Goal: Task Accomplishment & Management: Manage account settings

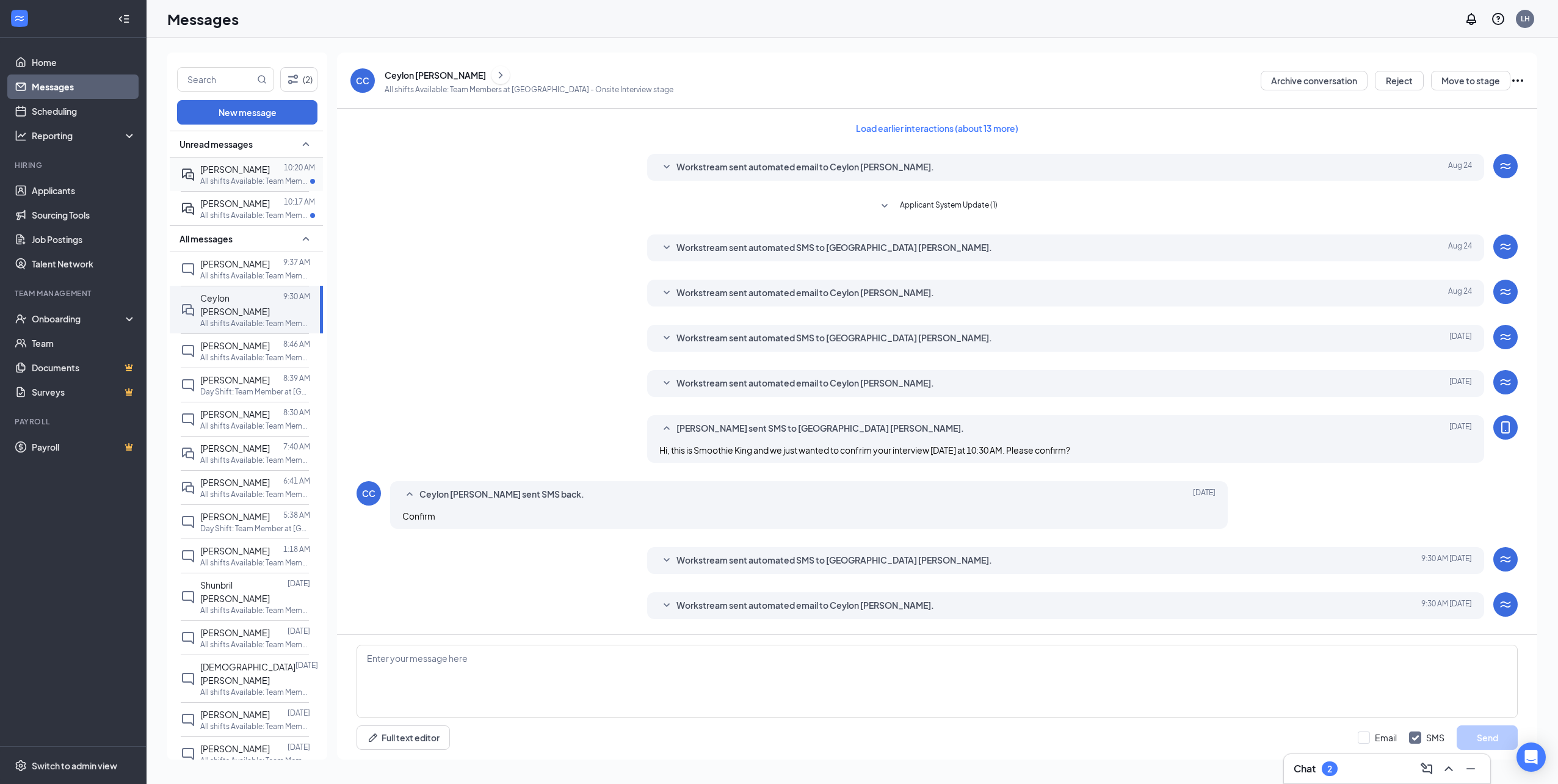
click at [242, 174] on div "[PERSON_NAME]" at bounding box center [235, 169] width 69 height 14
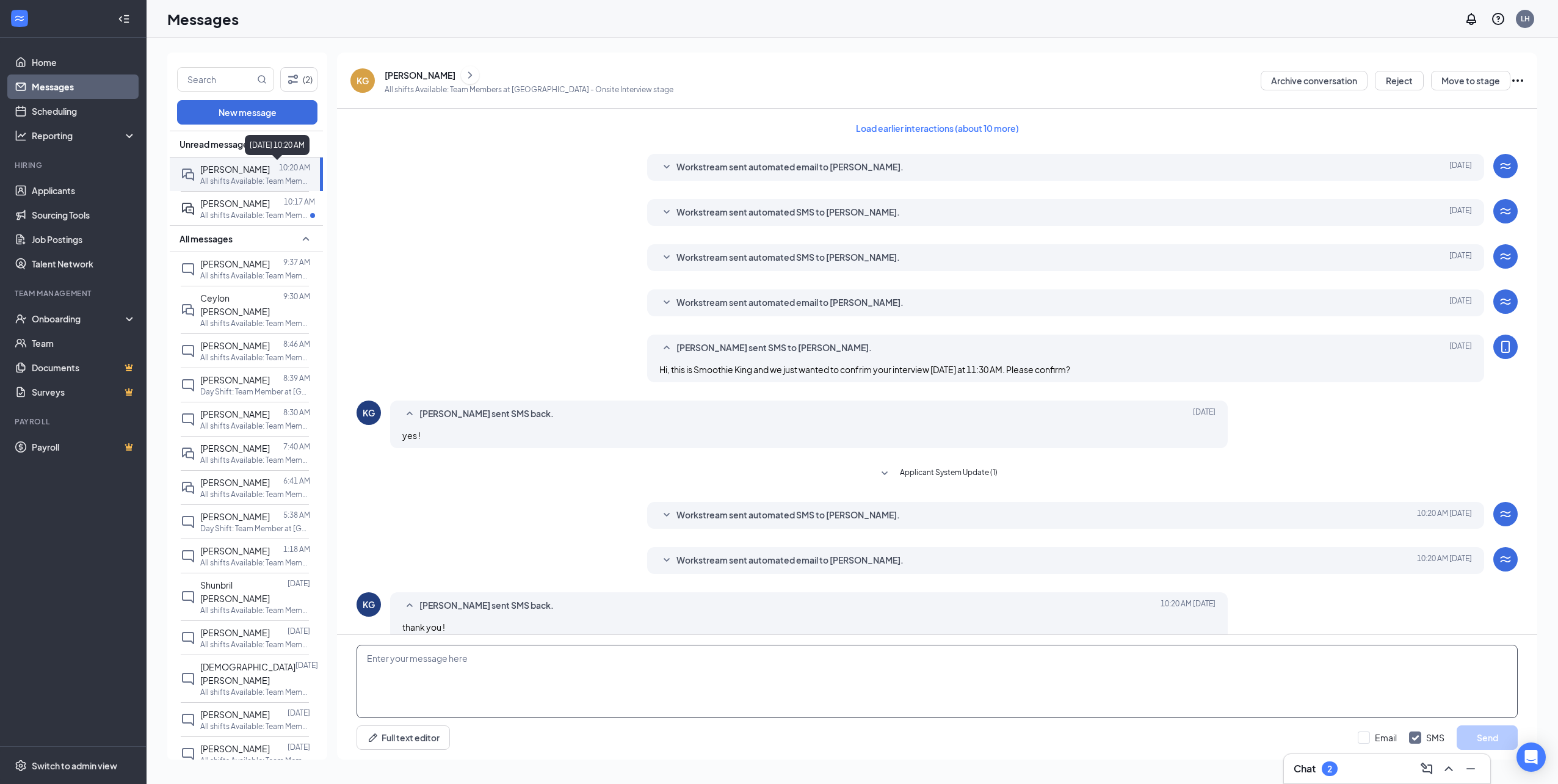
scroll to position [18, 0]
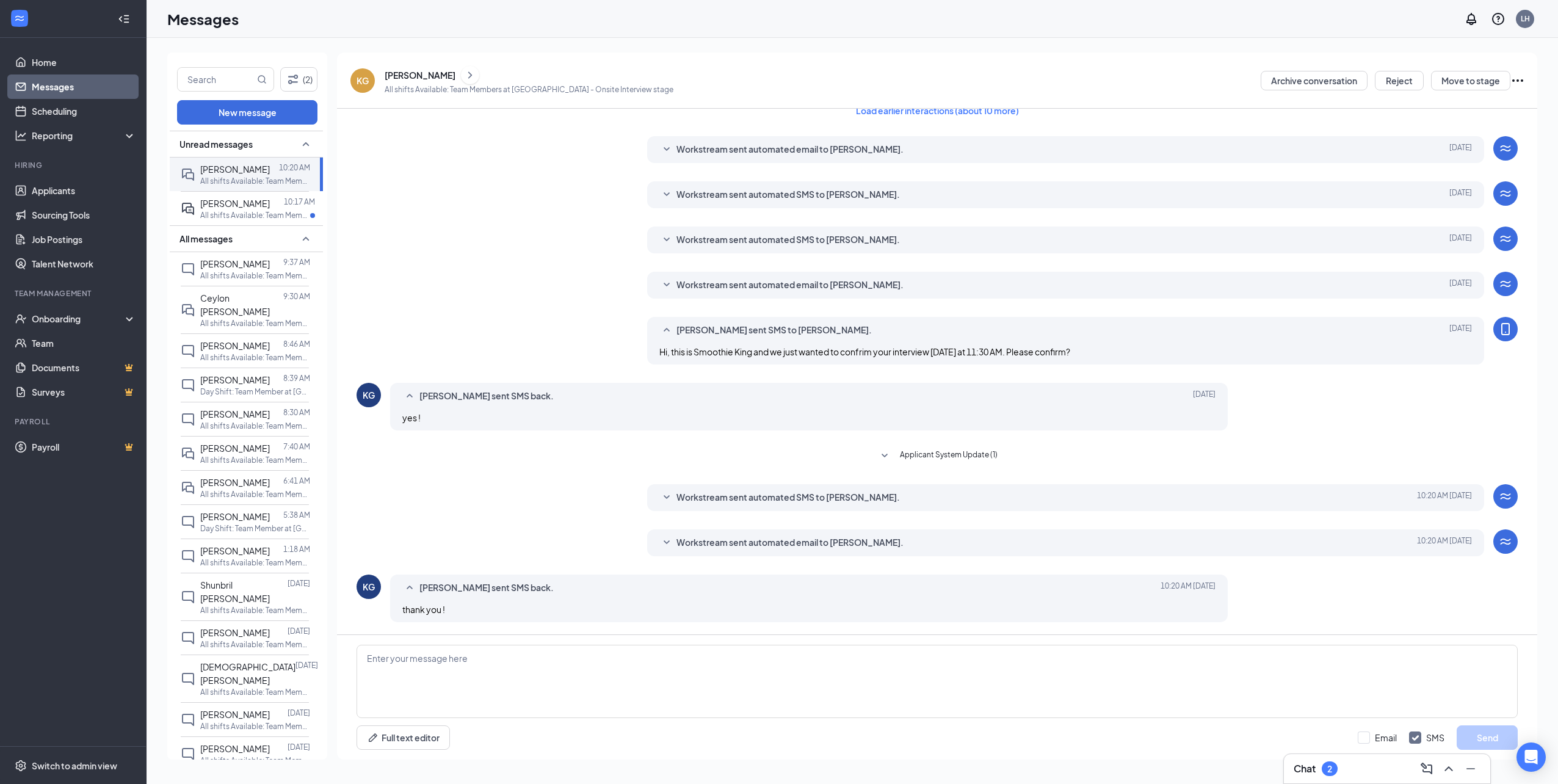
click at [738, 551] on div "Workstream sent automated email to [PERSON_NAME]. [DATE] 10:20 AM Hi [PERSON_NA…" at bounding box center [1066, 542] width 838 height 27
click at [747, 539] on span "Workstream sent automated email to [PERSON_NAME]." at bounding box center [790, 543] width 227 height 15
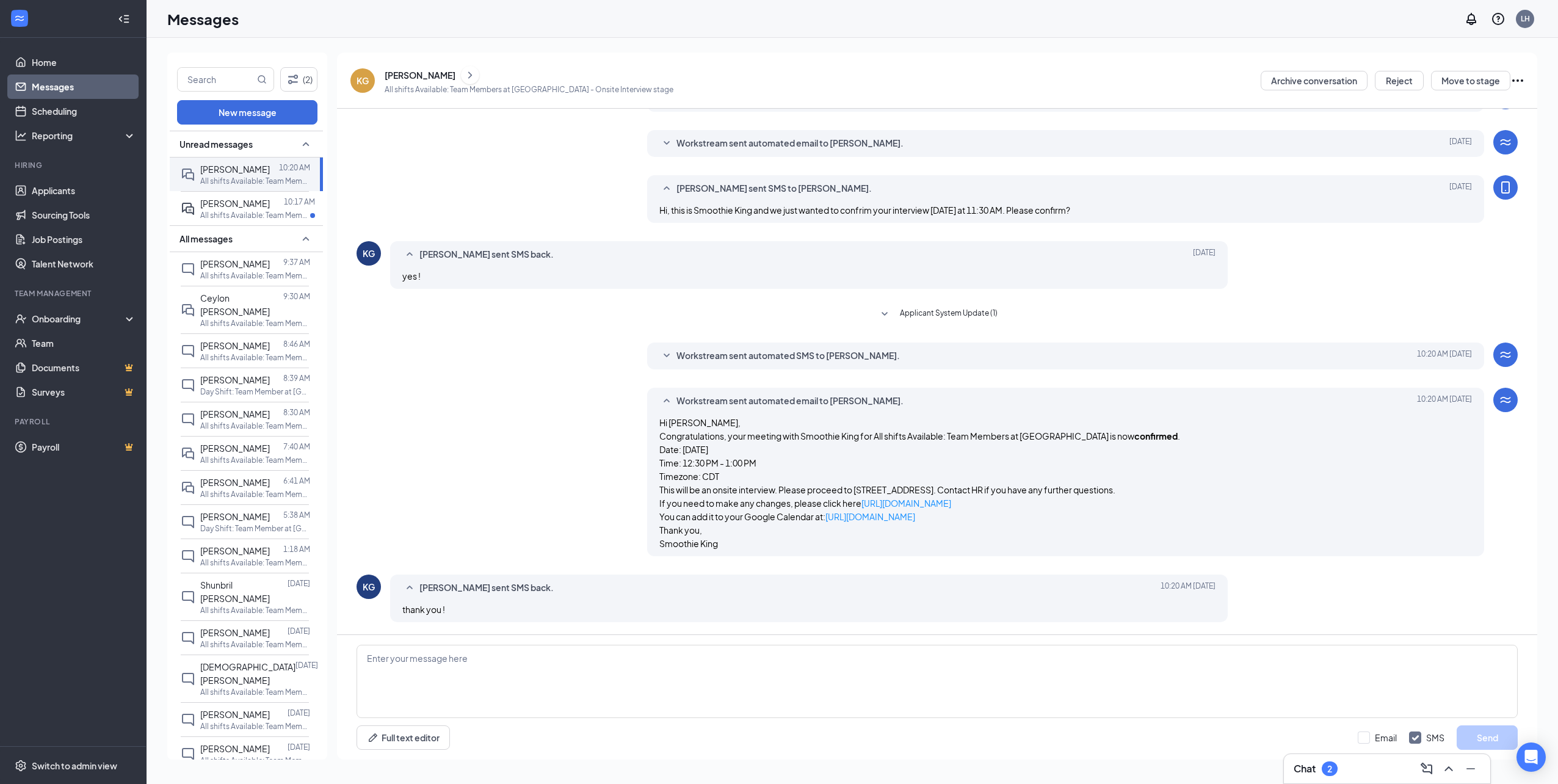
scroll to position [173, 0]
click at [756, 348] on span "Workstream sent automated SMS to [PERSON_NAME]." at bounding box center [788, 356] width 223 height 15
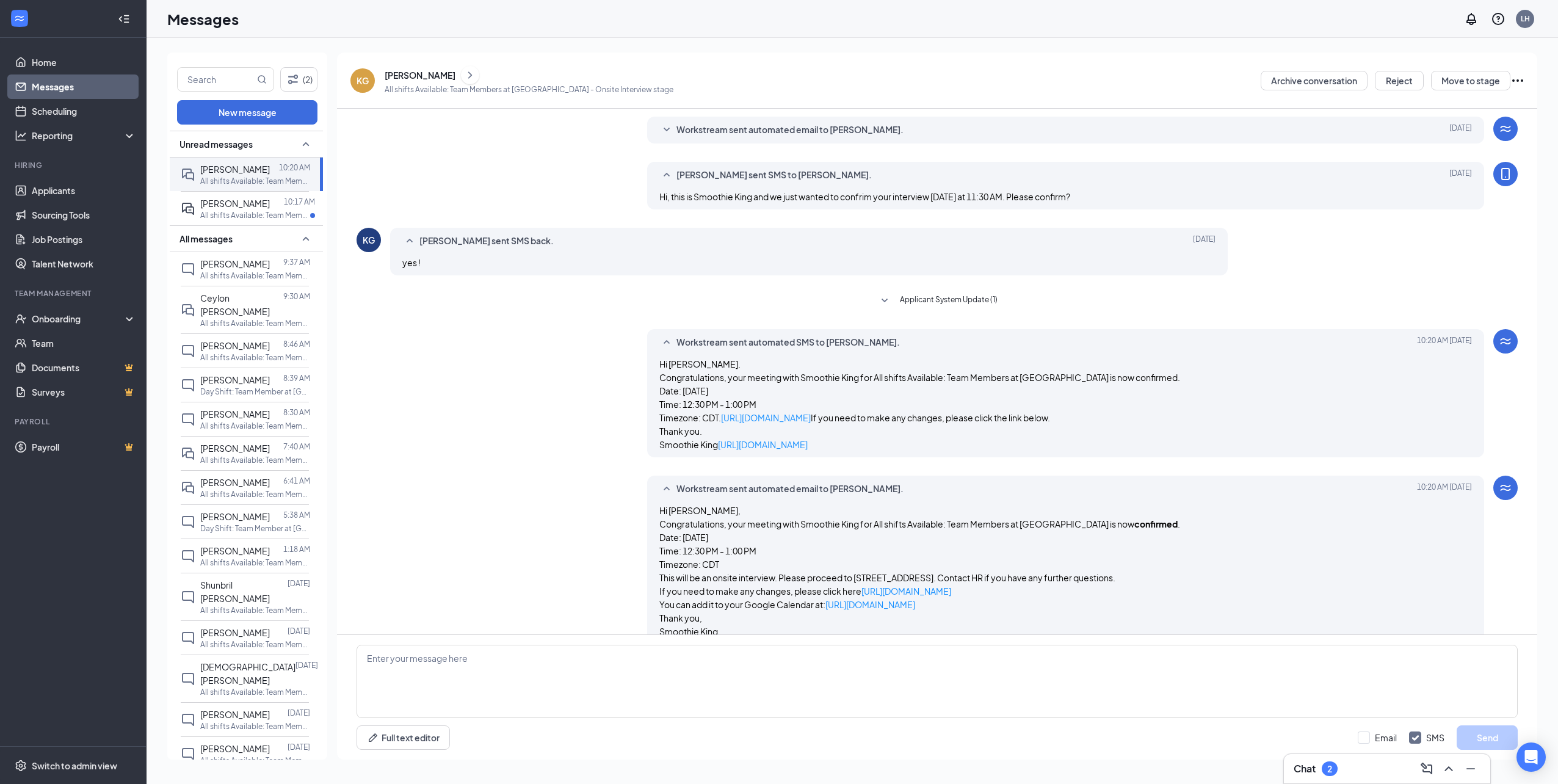
scroll to position [314, 0]
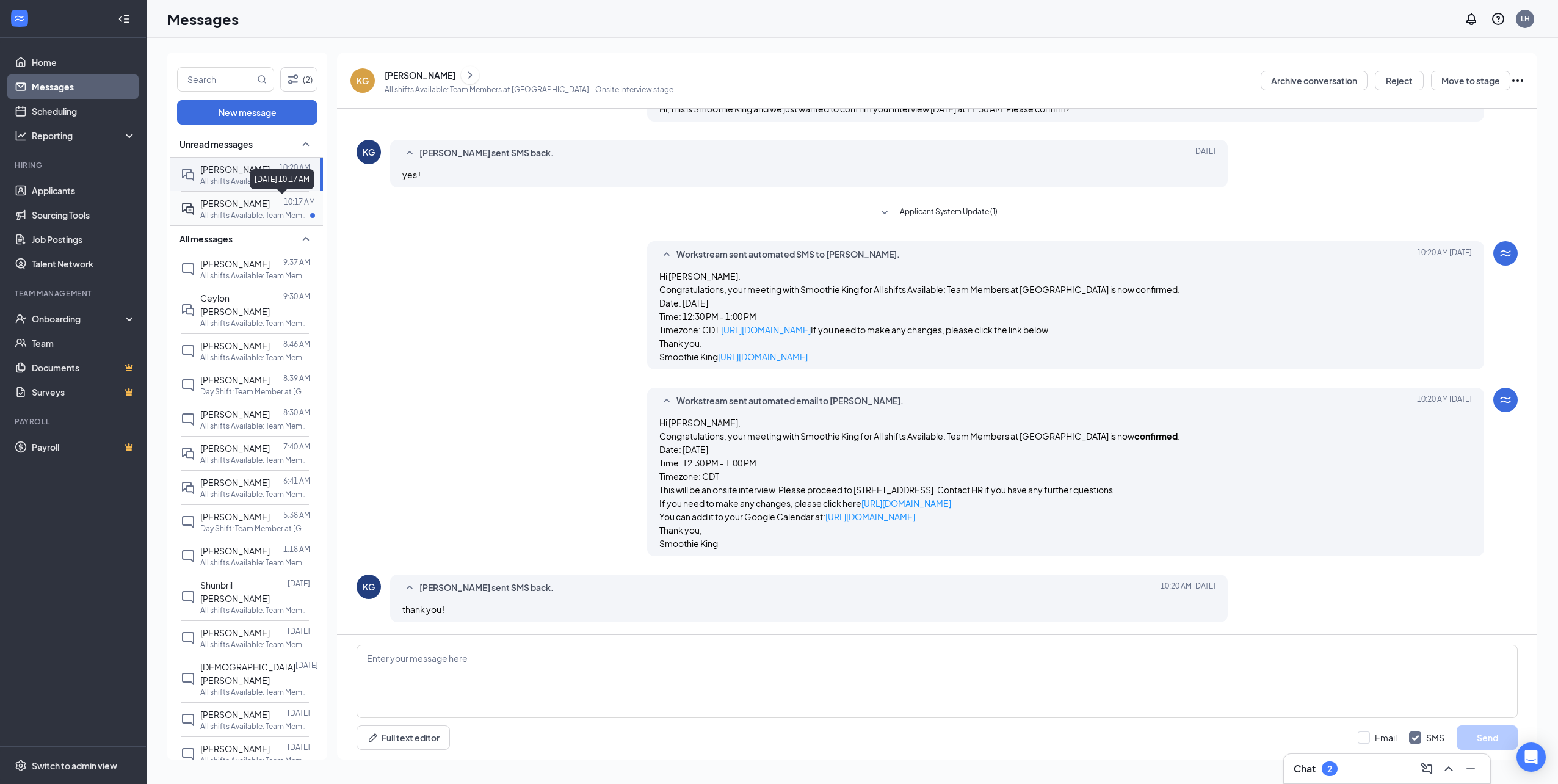
click at [285, 201] on p "10:17 AM" at bounding box center [299, 201] width 31 height 10
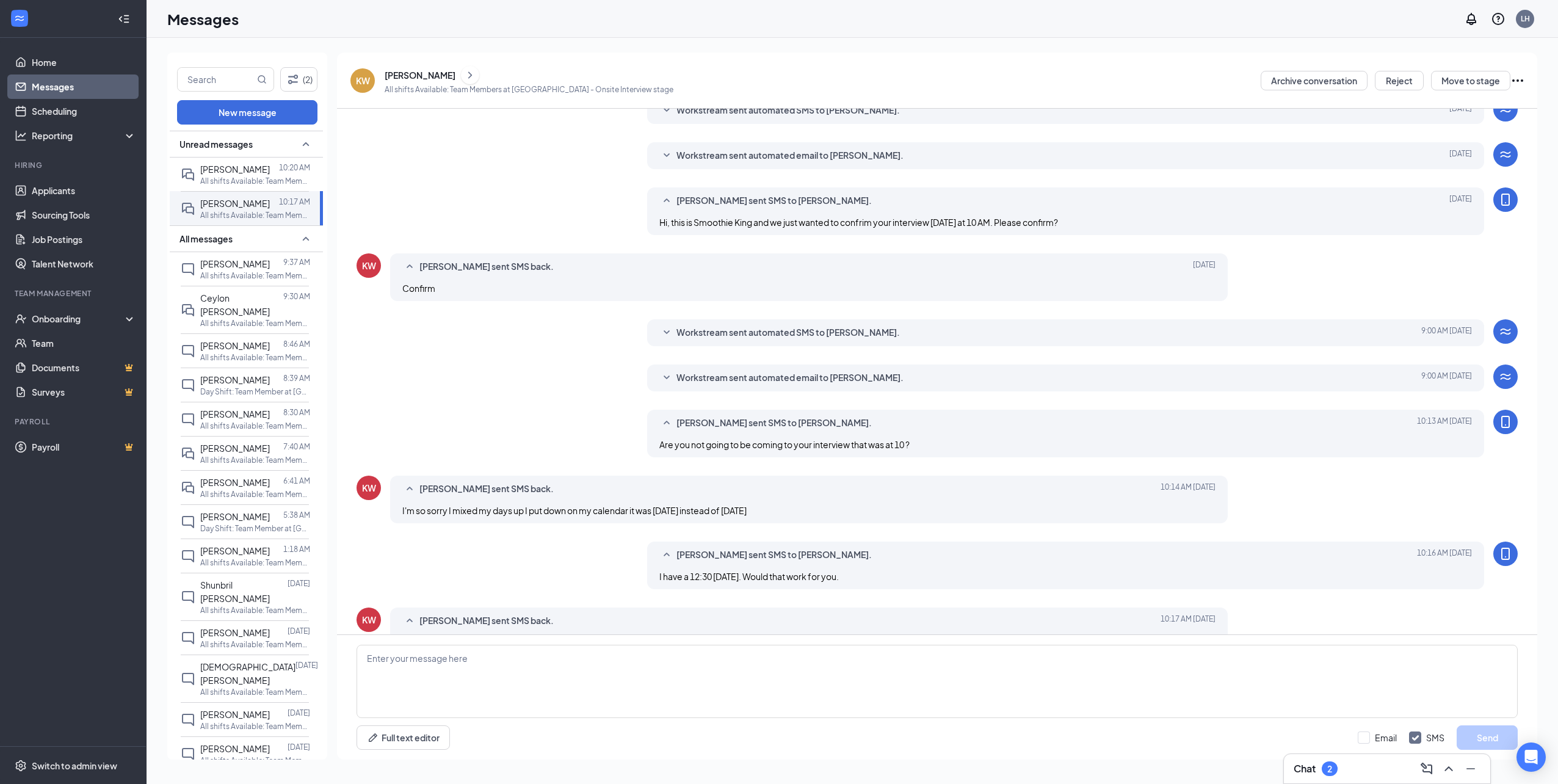
scroll to position [90, 0]
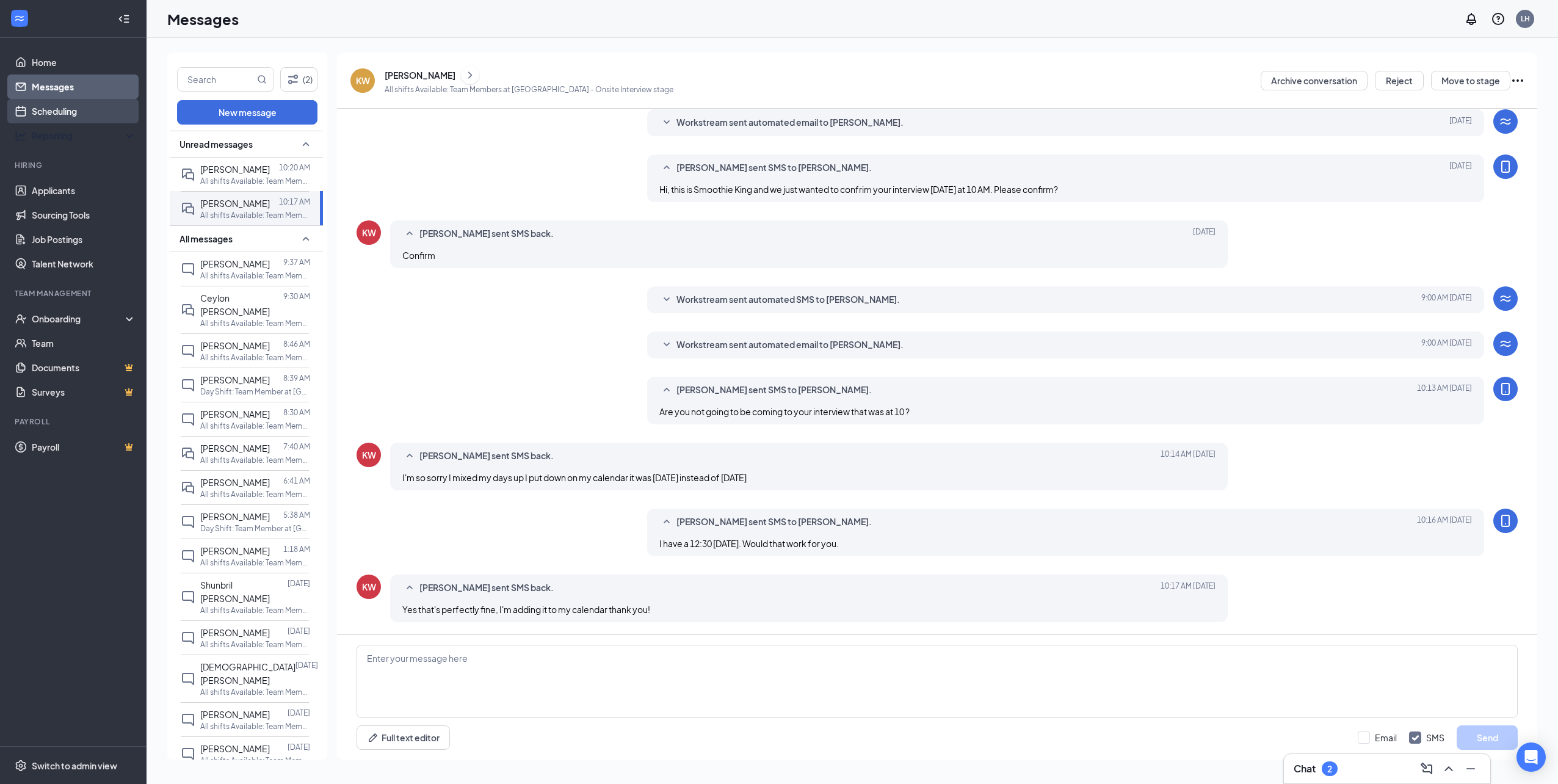
click at [75, 122] on link "Scheduling" at bounding box center [84, 111] width 104 height 24
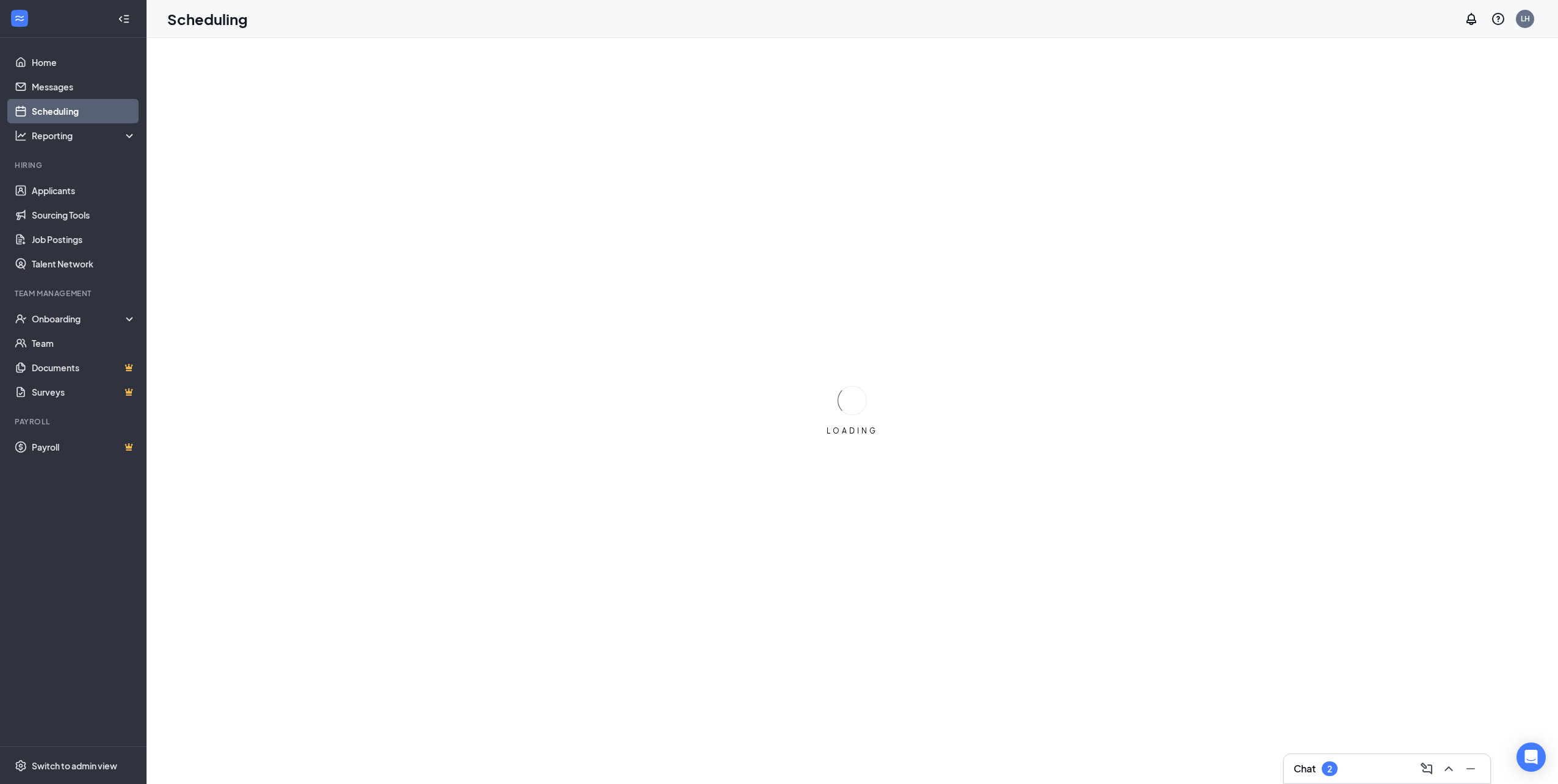
click at [75, 121] on link "Scheduling" at bounding box center [84, 111] width 104 height 24
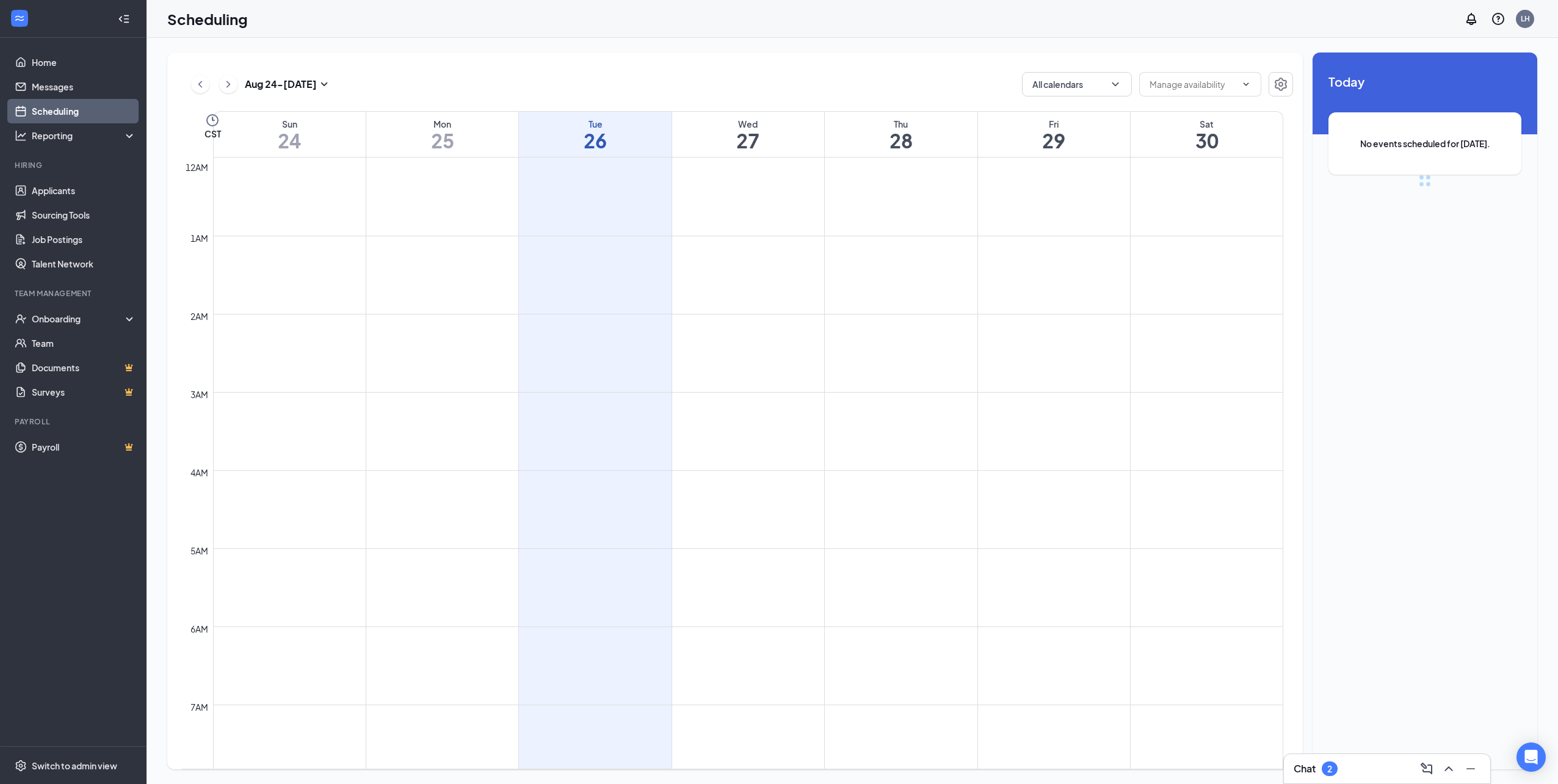
scroll to position [600, 0]
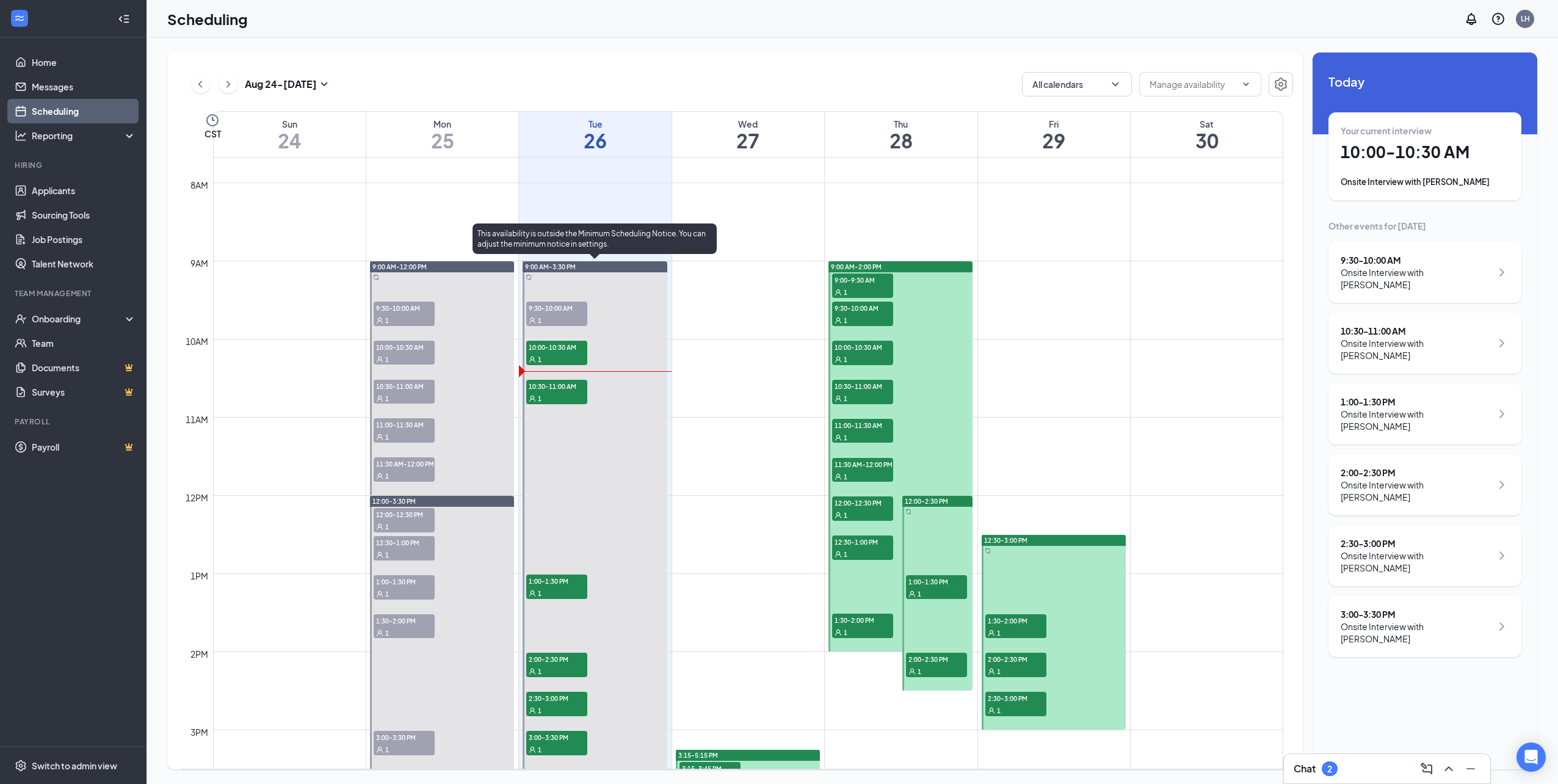
click at [574, 348] on span "10:00-10:30 AM" at bounding box center [557, 346] width 61 height 12
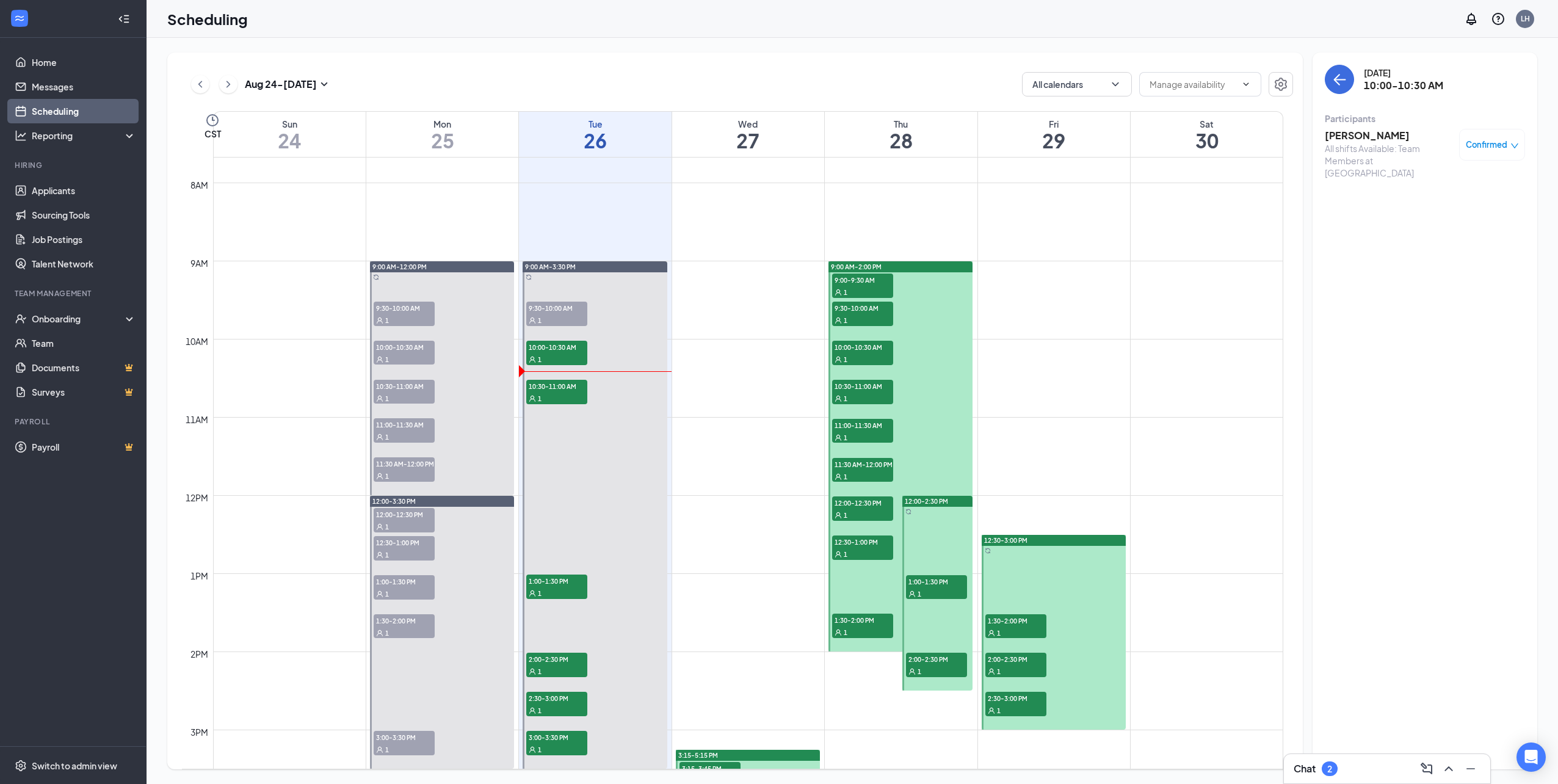
click at [1519, 142] on icon "down" at bounding box center [1514, 146] width 9 height 9
click at [1456, 189] on span "Request Reschedule" at bounding box center [1464, 184] width 84 height 14
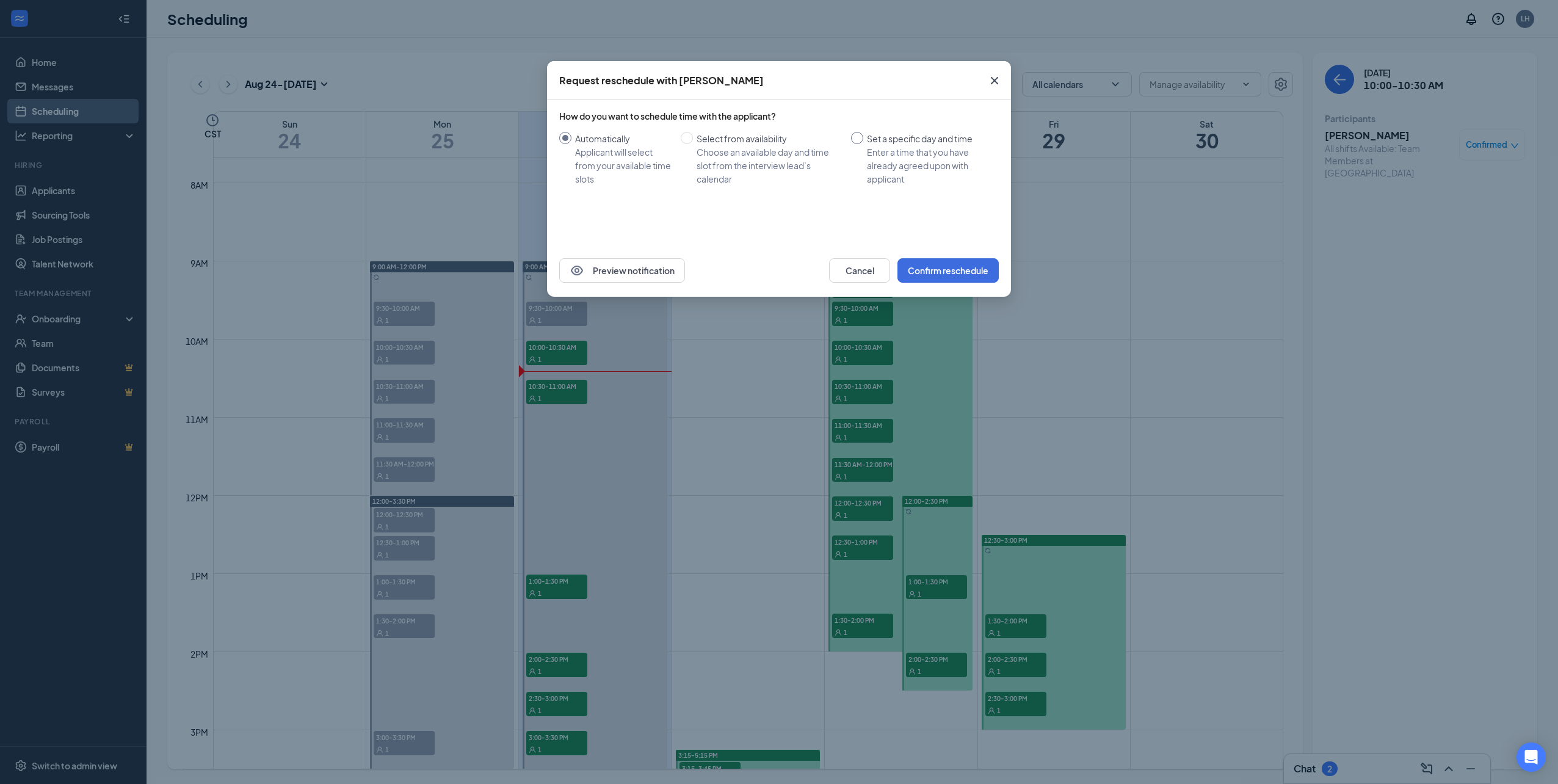
click at [874, 142] on div "Set a specific day and time" at bounding box center [928, 139] width 122 height 14
click at [863, 142] on input "Set a specific day and time Enter a time that you have already agreed upon with…" at bounding box center [857, 138] width 12 height 12
radio input "true"
radio input "false"
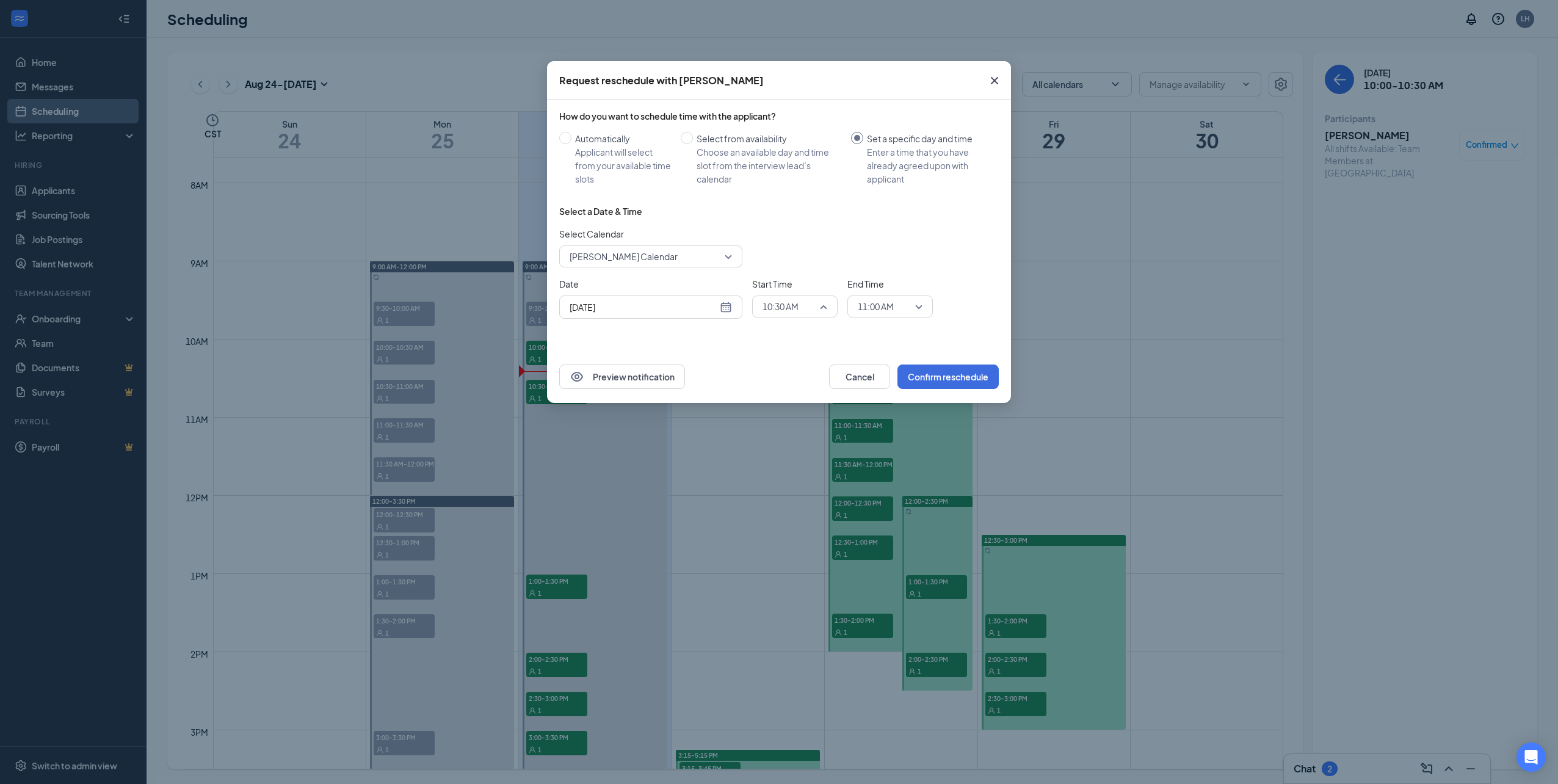
click at [812, 307] on span "10:30 AM" at bounding box center [789, 306] width 54 height 18
click at [790, 384] on span "12:30 PM" at bounding box center [779, 387] width 36 height 14
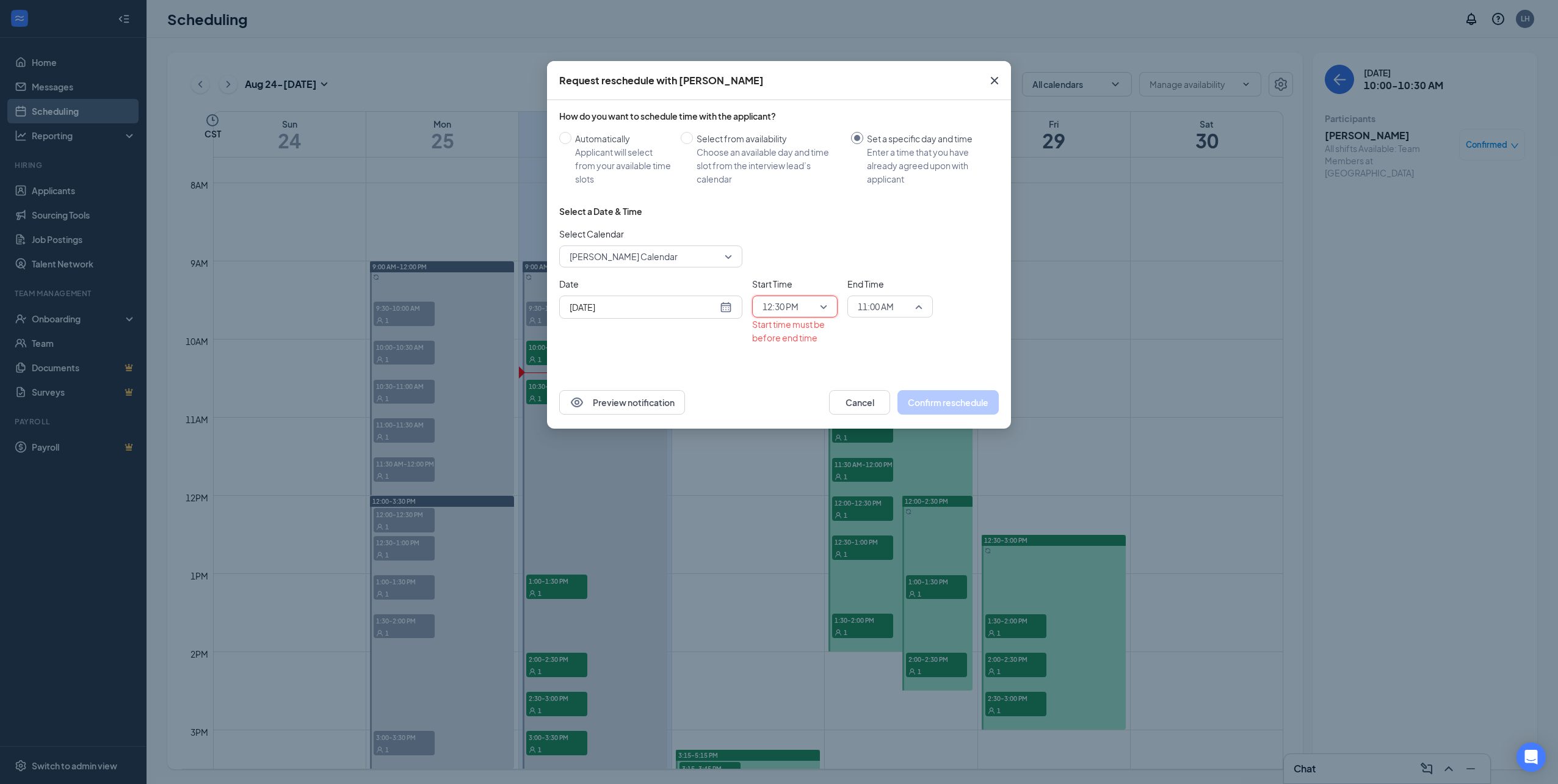
click at [916, 309] on span "11:00 AM" at bounding box center [890, 306] width 65 height 18
click at [875, 393] on span "01:00 PM" at bounding box center [875, 387] width 36 height 14
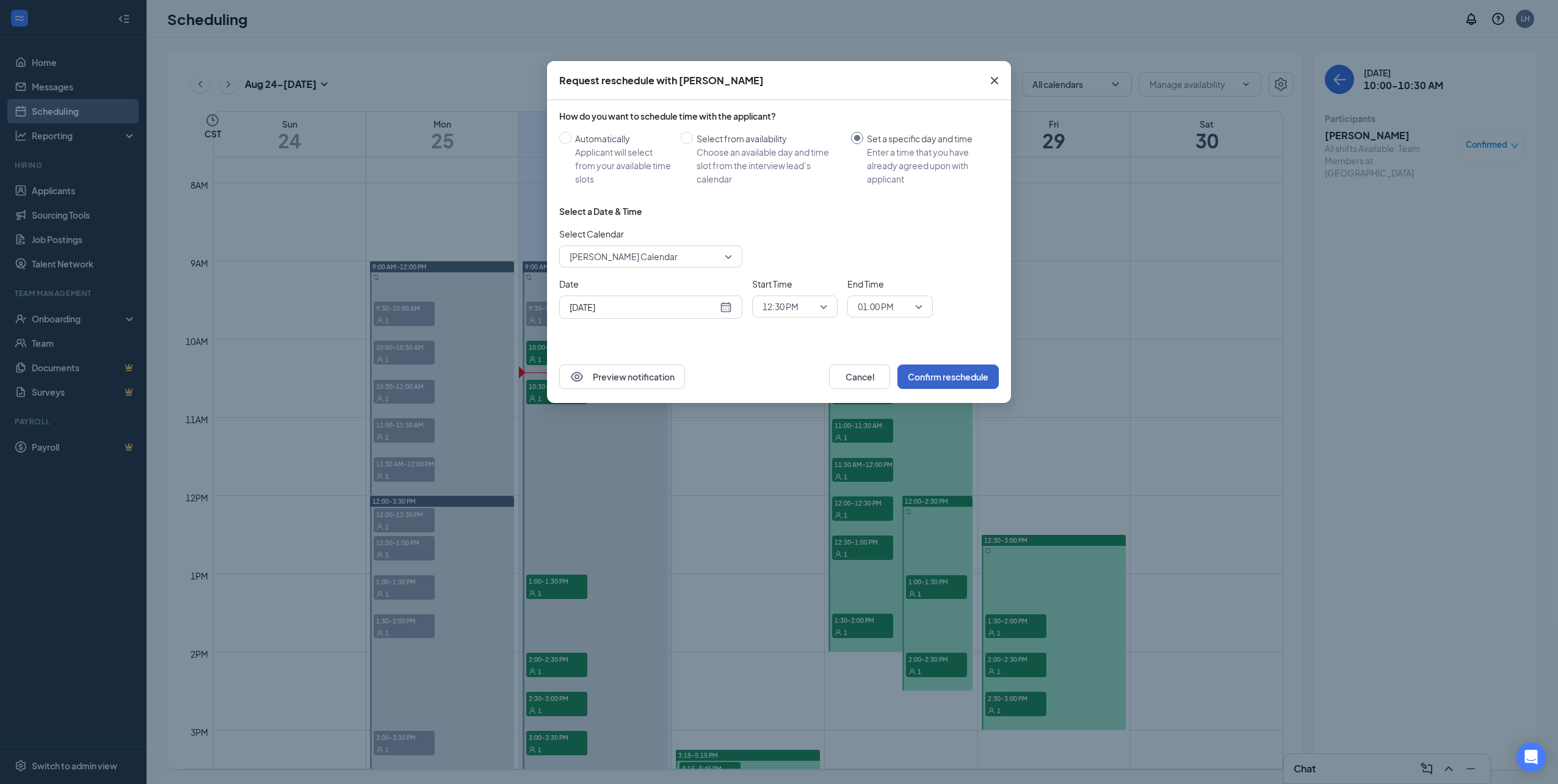
drag, startPoint x: 947, startPoint y: 374, endPoint x: 534, endPoint y: 353, distance: 413.5
click at [534, 353] on div "Request reschedule with [PERSON_NAME] How do you want to schedule time with the…" at bounding box center [779, 392] width 1558 height 784
click at [724, 314] on div "[DATE]" at bounding box center [651, 307] width 183 height 23
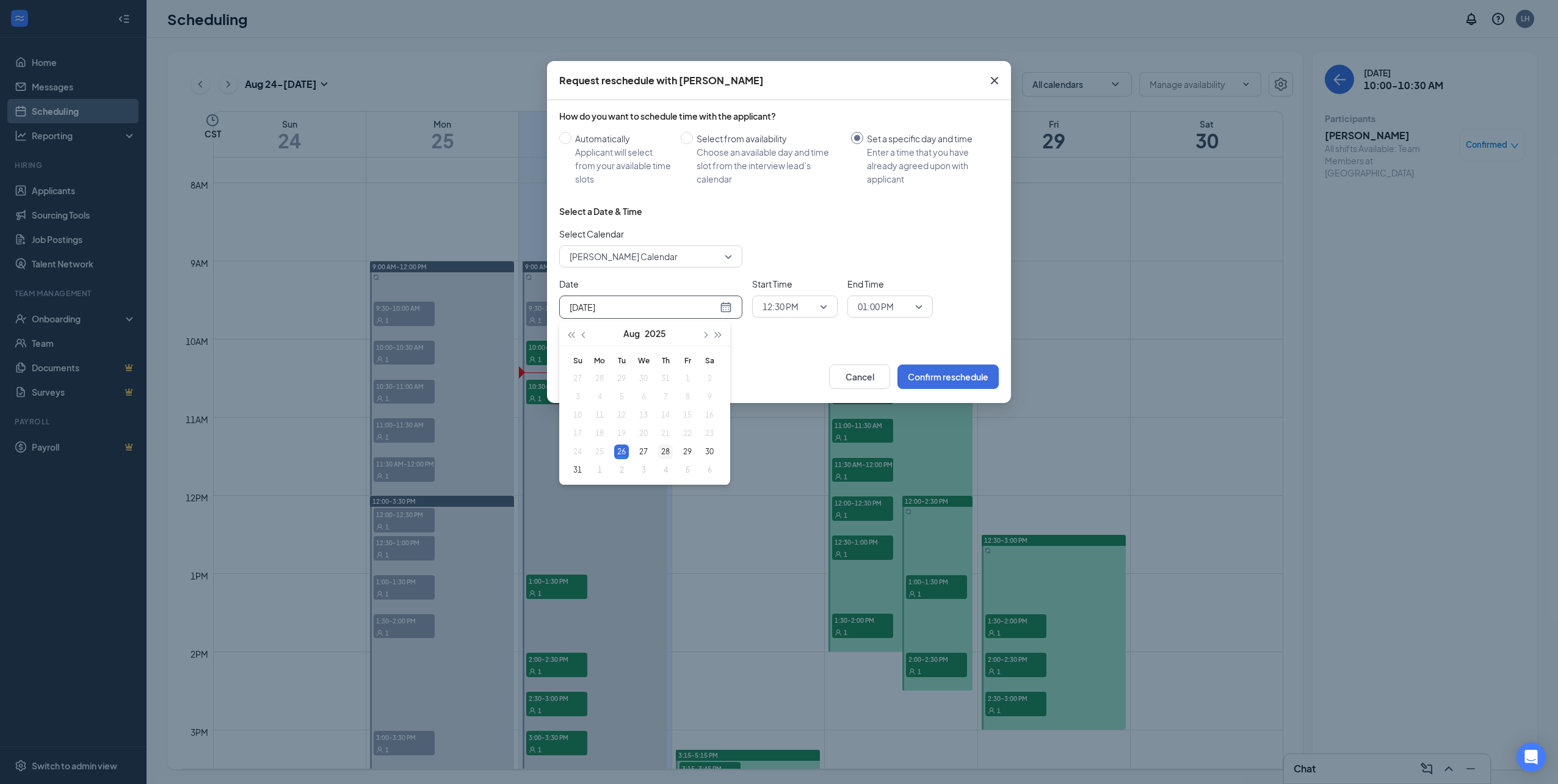
type input "[DATE]"
click at [662, 451] on div "28" at bounding box center [666, 452] width 15 height 15
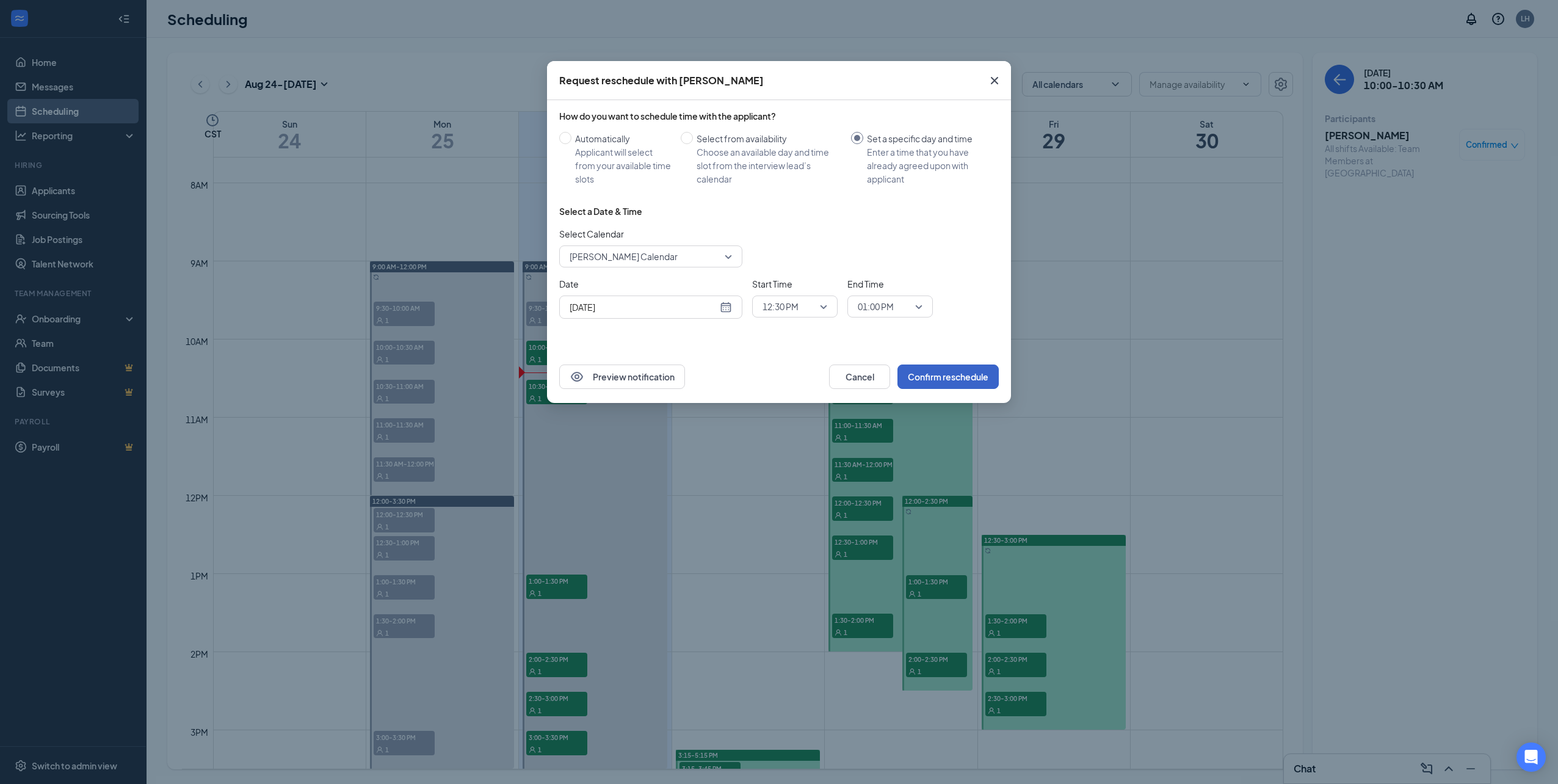
click at [911, 378] on button "Confirm reschedule" at bounding box center [947, 376] width 101 height 24
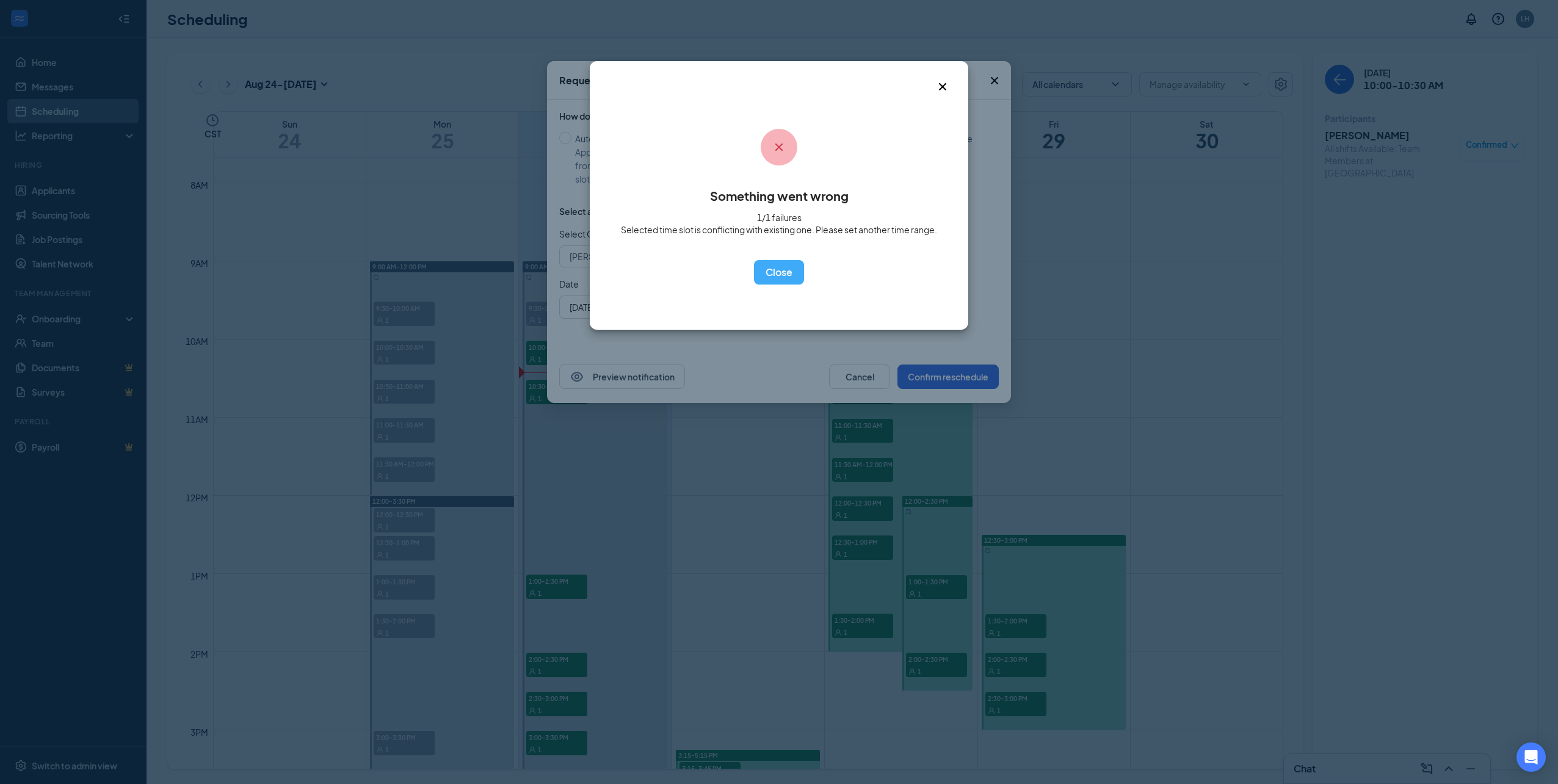
click at [320, 372] on div "Something went wrong 1/1 failures Selected time slot is conflicting with existi…" at bounding box center [779, 392] width 1558 height 784
click at [873, 483] on div "Something went wrong 1/1 failures Selected time slot is conflicting with existi…" at bounding box center [779, 392] width 1558 height 784
click at [951, 84] on span "Close" at bounding box center [952, 78] width 33 height 33
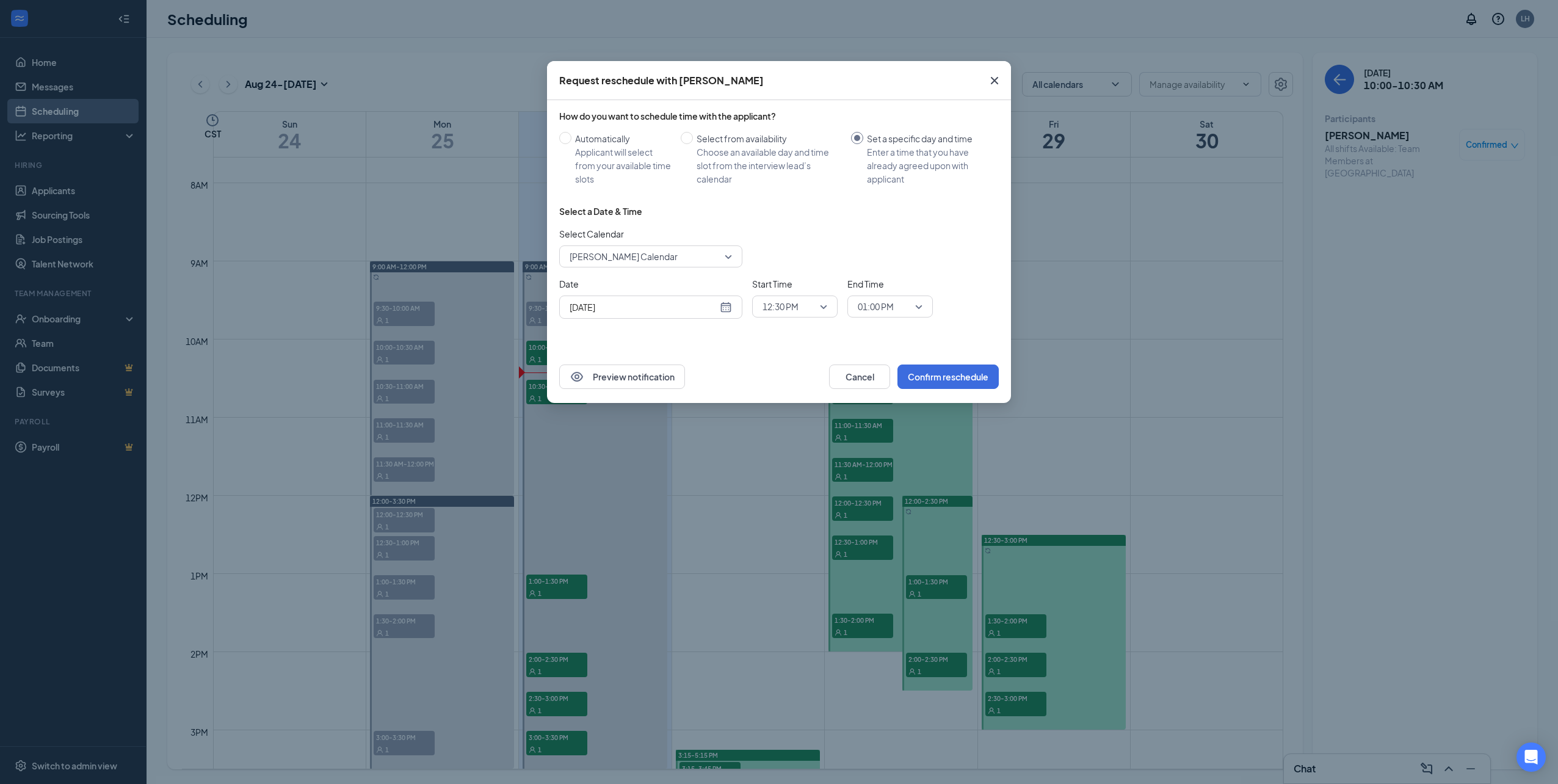
click at [1003, 80] on span "Close" at bounding box center [994, 80] width 33 height 33
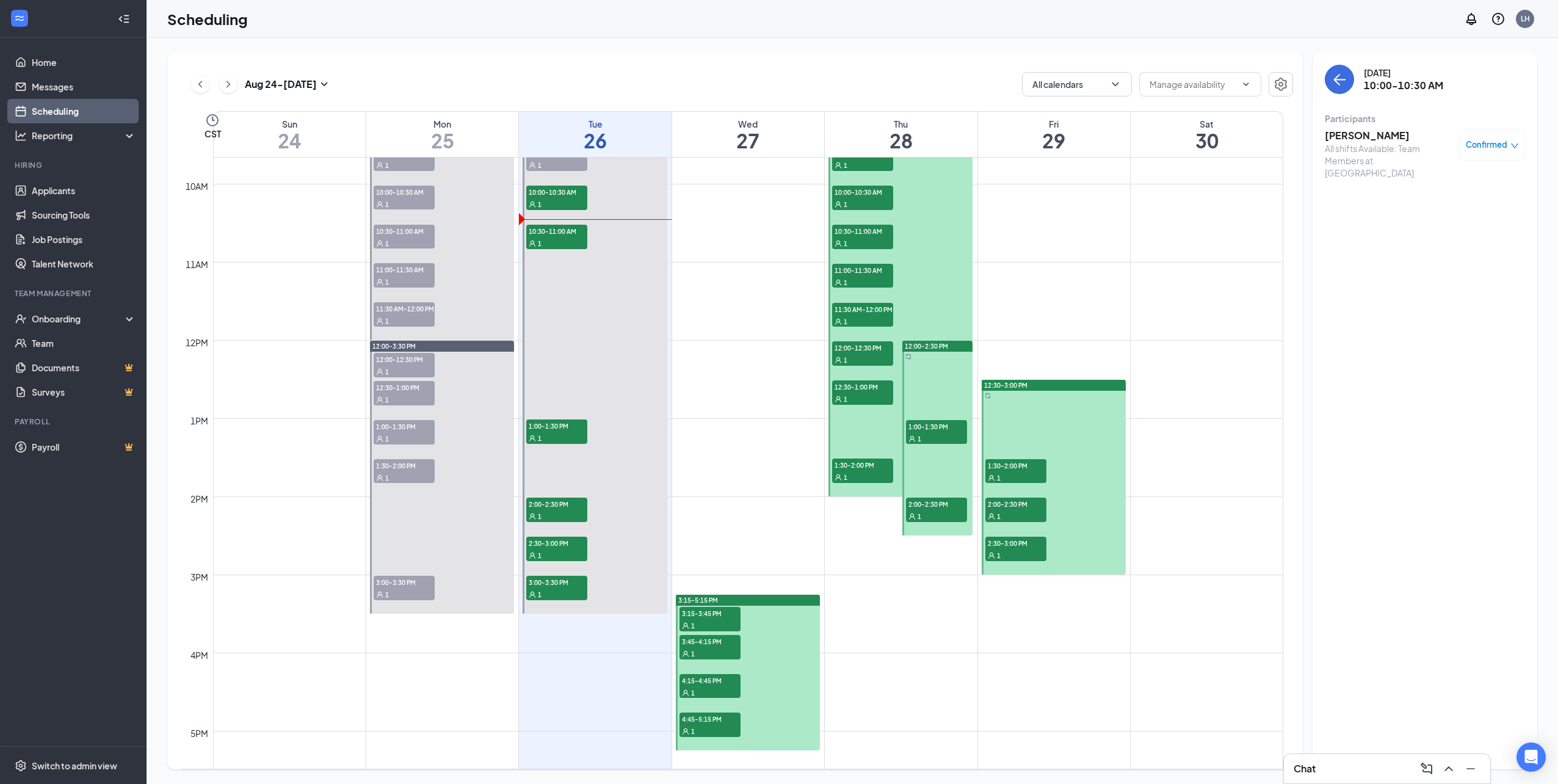
scroll to position [783, 0]
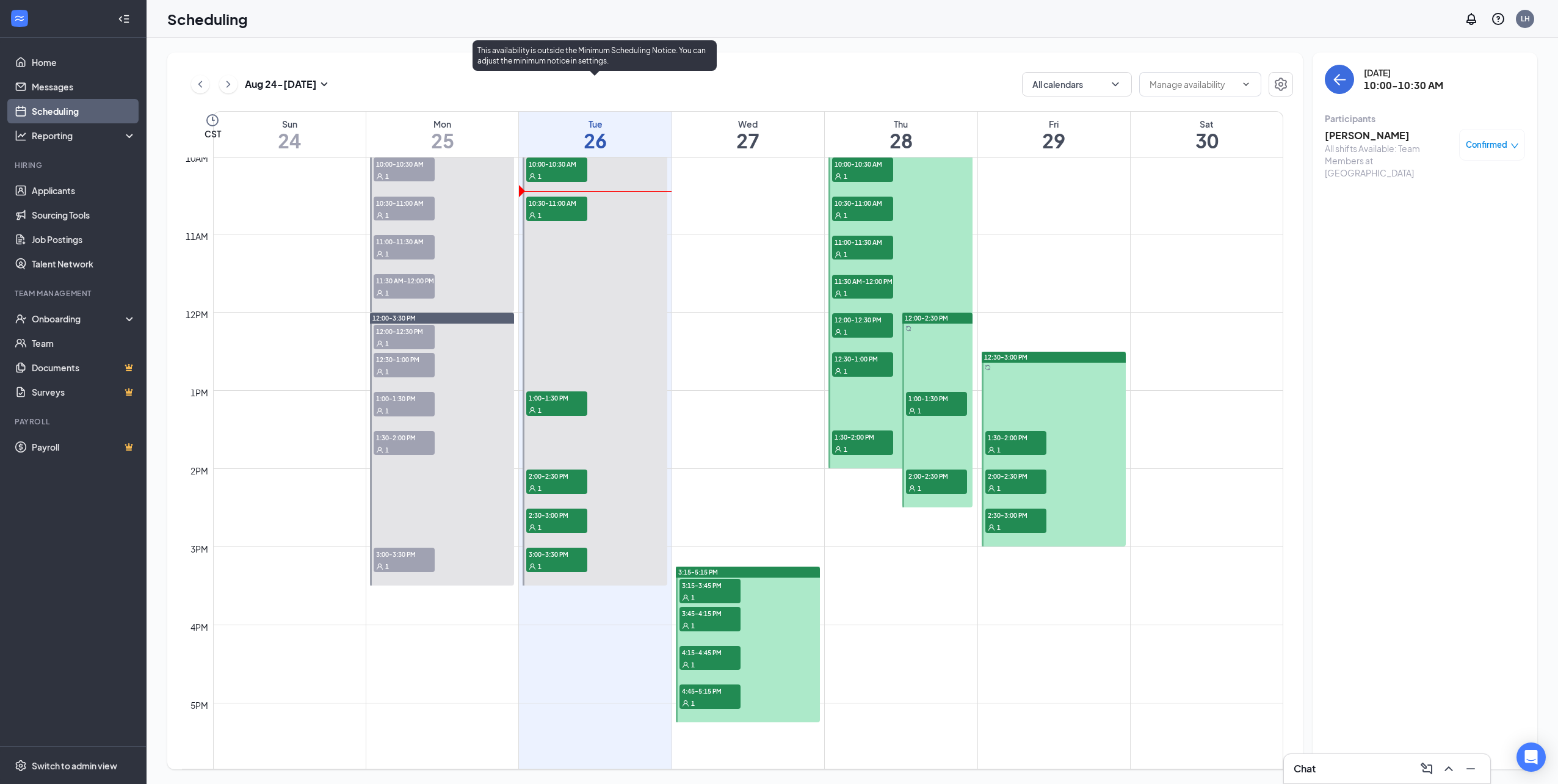
click at [570, 214] on div "1" at bounding box center [557, 215] width 61 height 12
click at [572, 209] on div "1" at bounding box center [557, 215] width 61 height 12
click at [574, 202] on span "10:30-11:00 AM" at bounding box center [557, 203] width 61 height 12
click at [568, 406] on div "1" at bounding box center [557, 410] width 61 height 12
click at [550, 489] on div "1" at bounding box center [557, 488] width 61 height 12
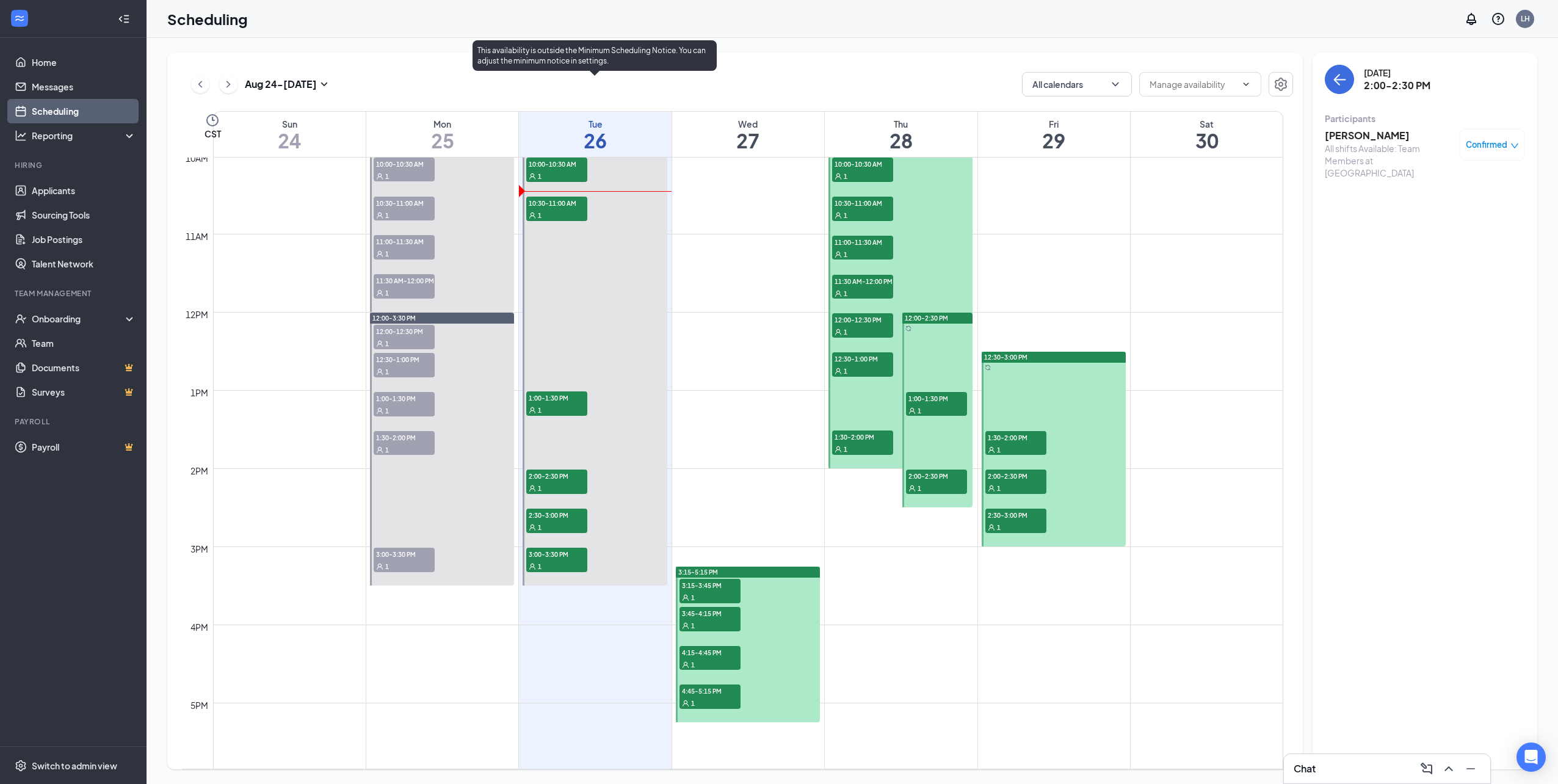
click at [550, 474] on span "2:00-2:30 PM" at bounding box center [557, 476] width 61 height 12
click at [566, 521] on div "1" at bounding box center [557, 527] width 61 height 12
click at [565, 549] on span "3:00-3:30 PM" at bounding box center [557, 554] width 61 height 12
click at [562, 479] on span "2:00-2:30 PM" at bounding box center [557, 476] width 61 height 12
click at [572, 399] on span "1:00-1:30 PM" at bounding box center [557, 397] width 61 height 12
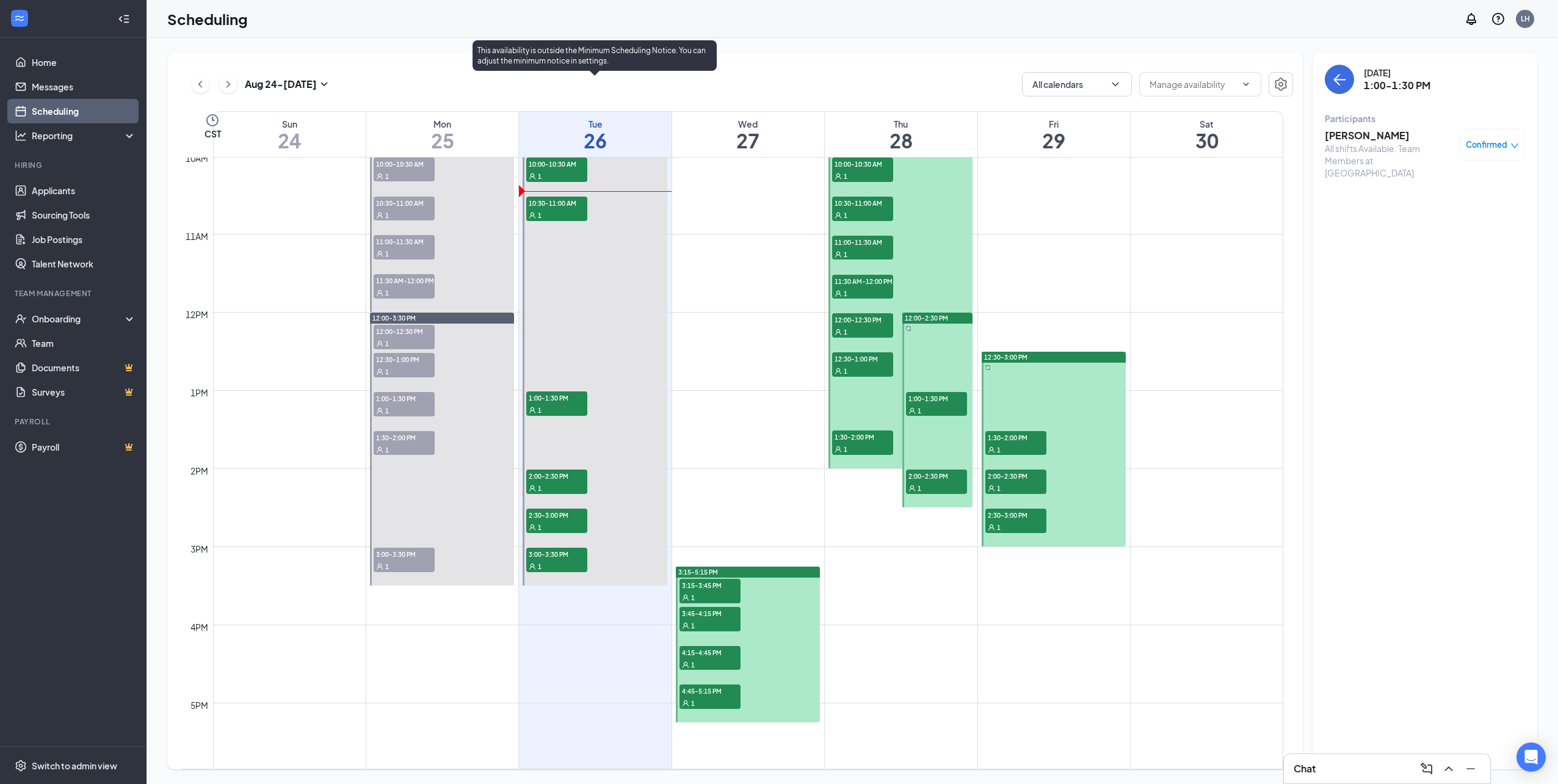
click at [556, 213] on div "1" at bounding box center [557, 215] width 61 height 12
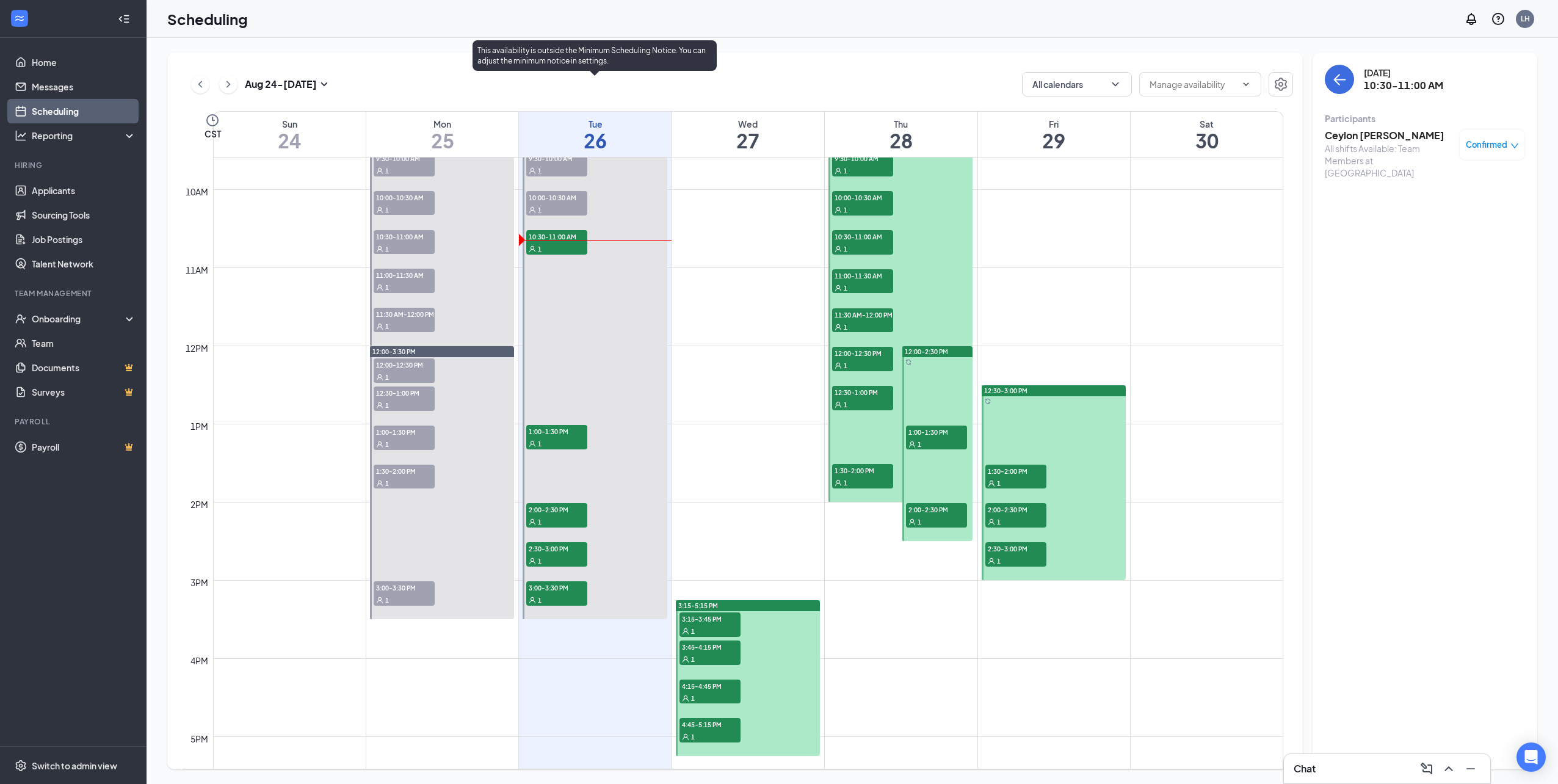
scroll to position [722, 0]
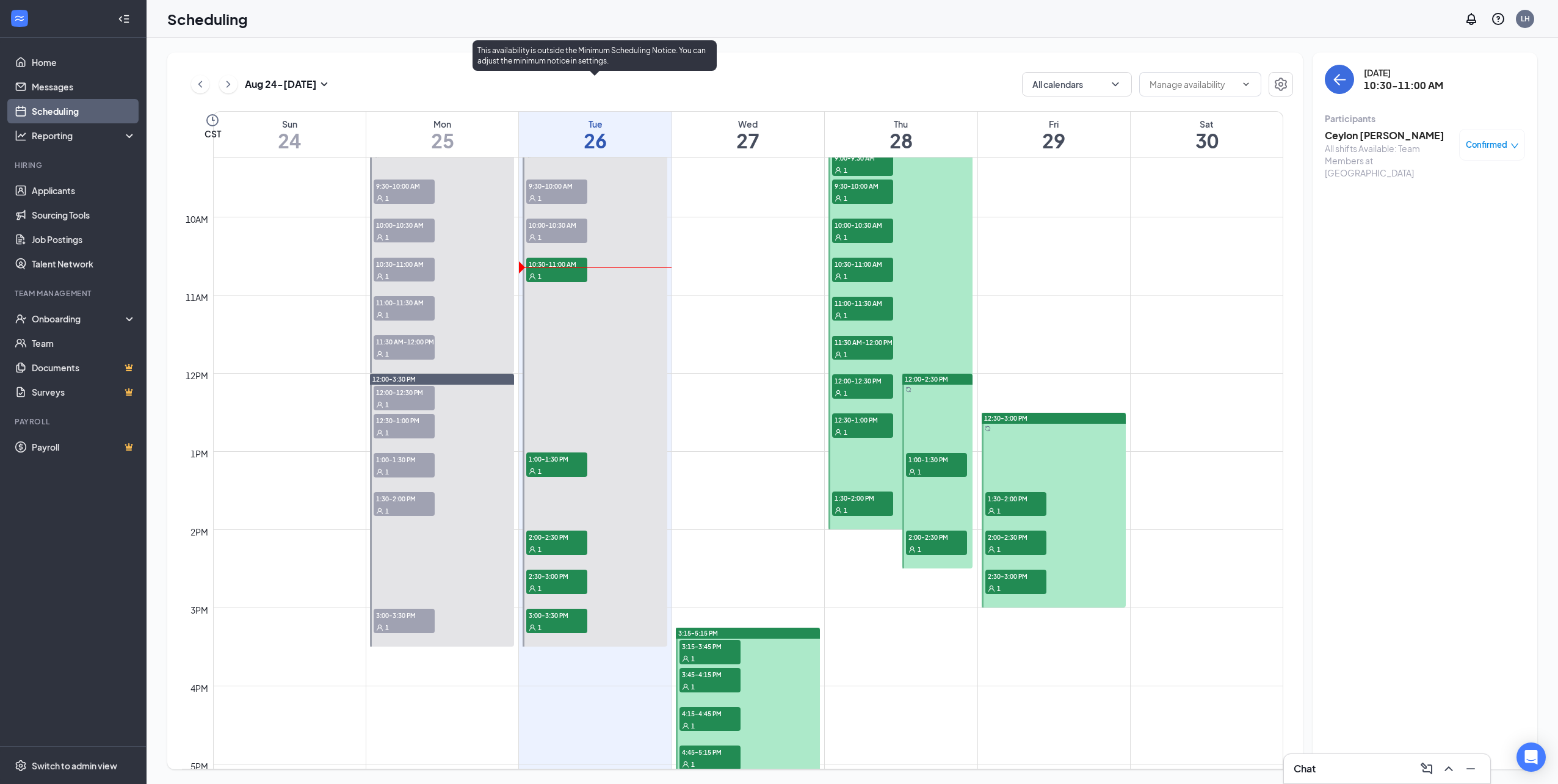
click at [548, 265] on span "10:30-11:00 AM" at bounding box center [557, 264] width 61 height 12
click at [1360, 137] on h3 "Ceylon [PERSON_NAME]" at bounding box center [1389, 135] width 128 height 14
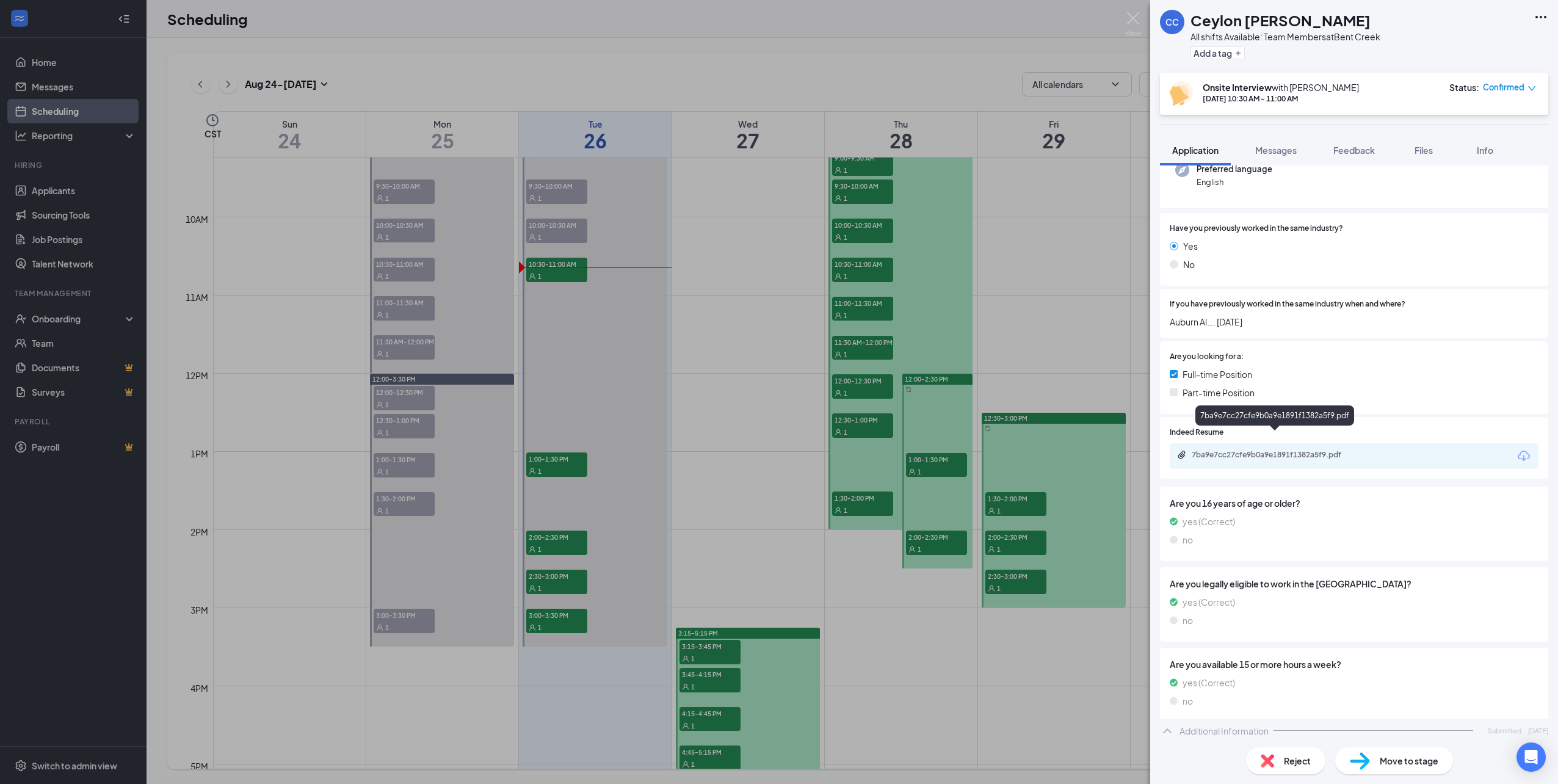
scroll to position [183, 0]
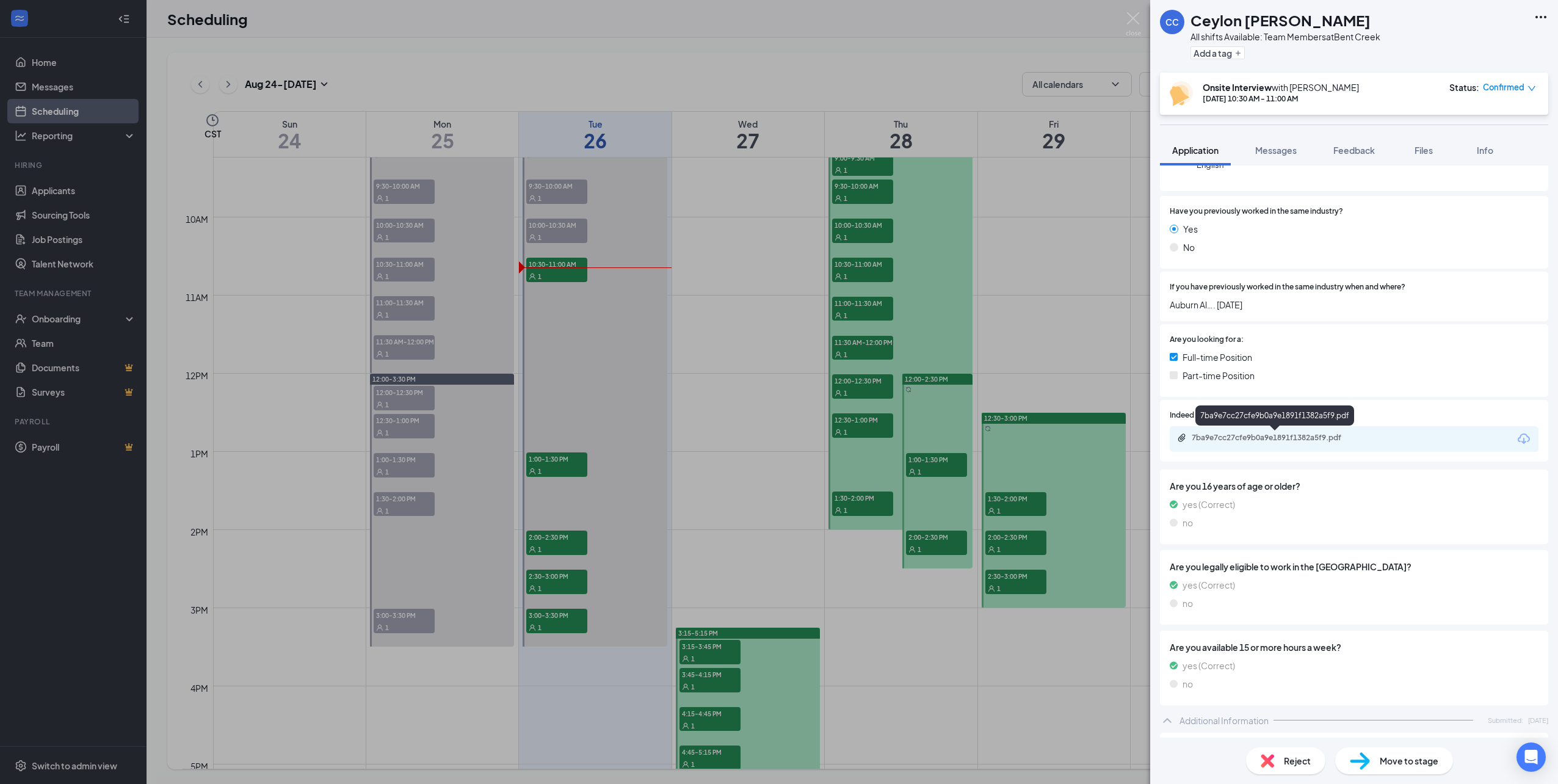
click at [1331, 431] on div "7ba9e7cc27cfe9b0a9e1891f1382a5f9.pdf" at bounding box center [1354, 439] width 369 height 26
click at [1330, 432] on div "7ba9e7cc27cfe9b0a9e1891f1382a5f9.pdf" at bounding box center [1354, 439] width 369 height 26
drag, startPoint x: 1330, startPoint y: 432, endPoint x: 1330, endPoint y: 441, distance: 9.0
click at [1330, 441] on div "7ba9e7cc27cfe9b0a9e1891f1382a5f9.pdf" at bounding box center [1277, 438] width 171 height 10
click at [563, 262] on div "CC Ceylon [PERSON_NAME] All shifts Available: Team Members at [GEOGRAPHIC_DATA]…" at bounding box center [779, 392] width 1558 height 784
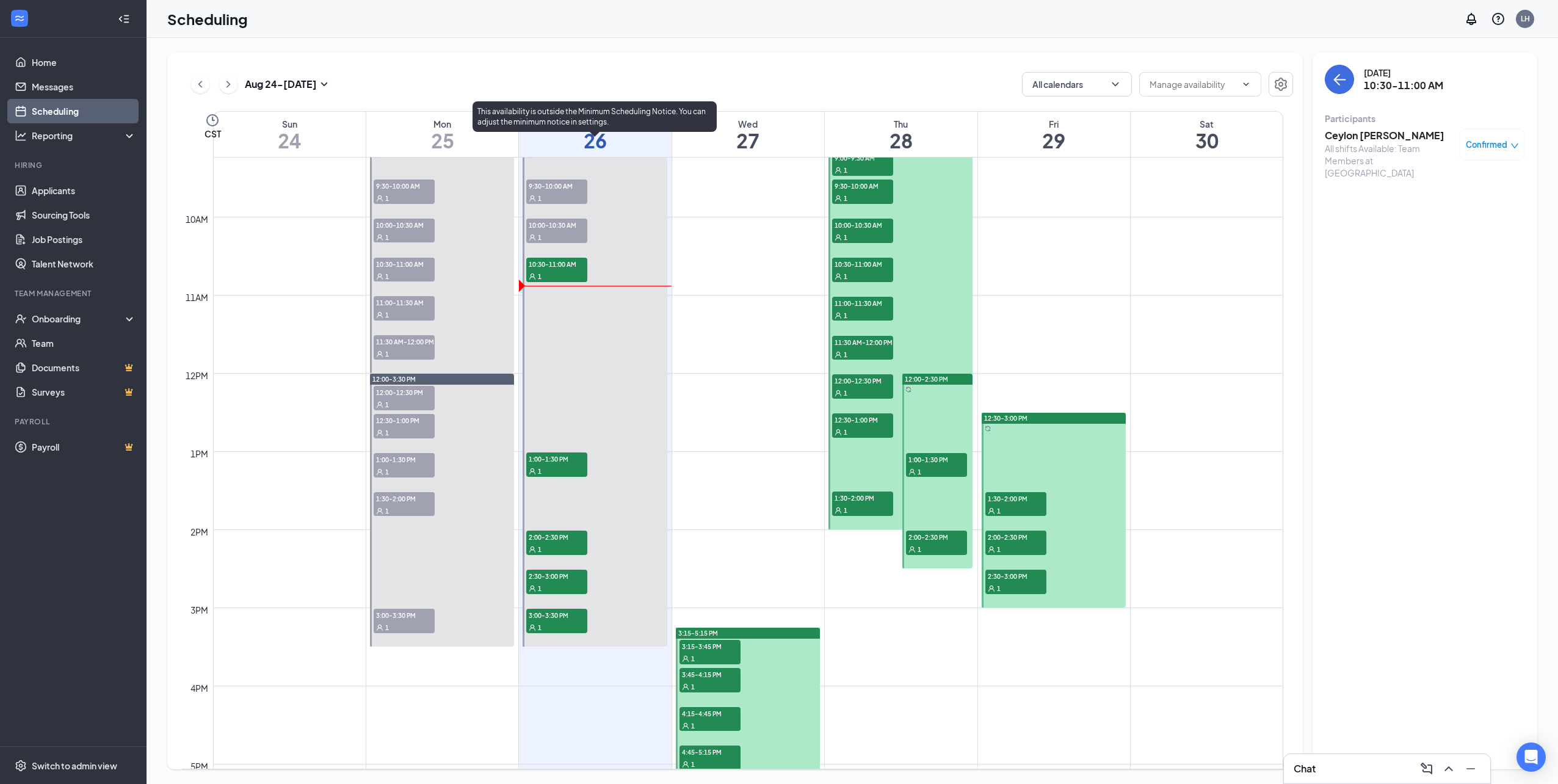
click at [563, 262] on span "10:30-11:00 AM" at bounding box center [557, 264] width 61 height 12
click at [566, 461] on span "1:00-1:30 PM" at bounding box center [557, 459] width 61 height 12
click at [562, 274] on div "1" at bounding box center [557, 276] width 61 height 12
click at [553, 466] on div "1" at bounding box center [557, 471] width 61 height 12
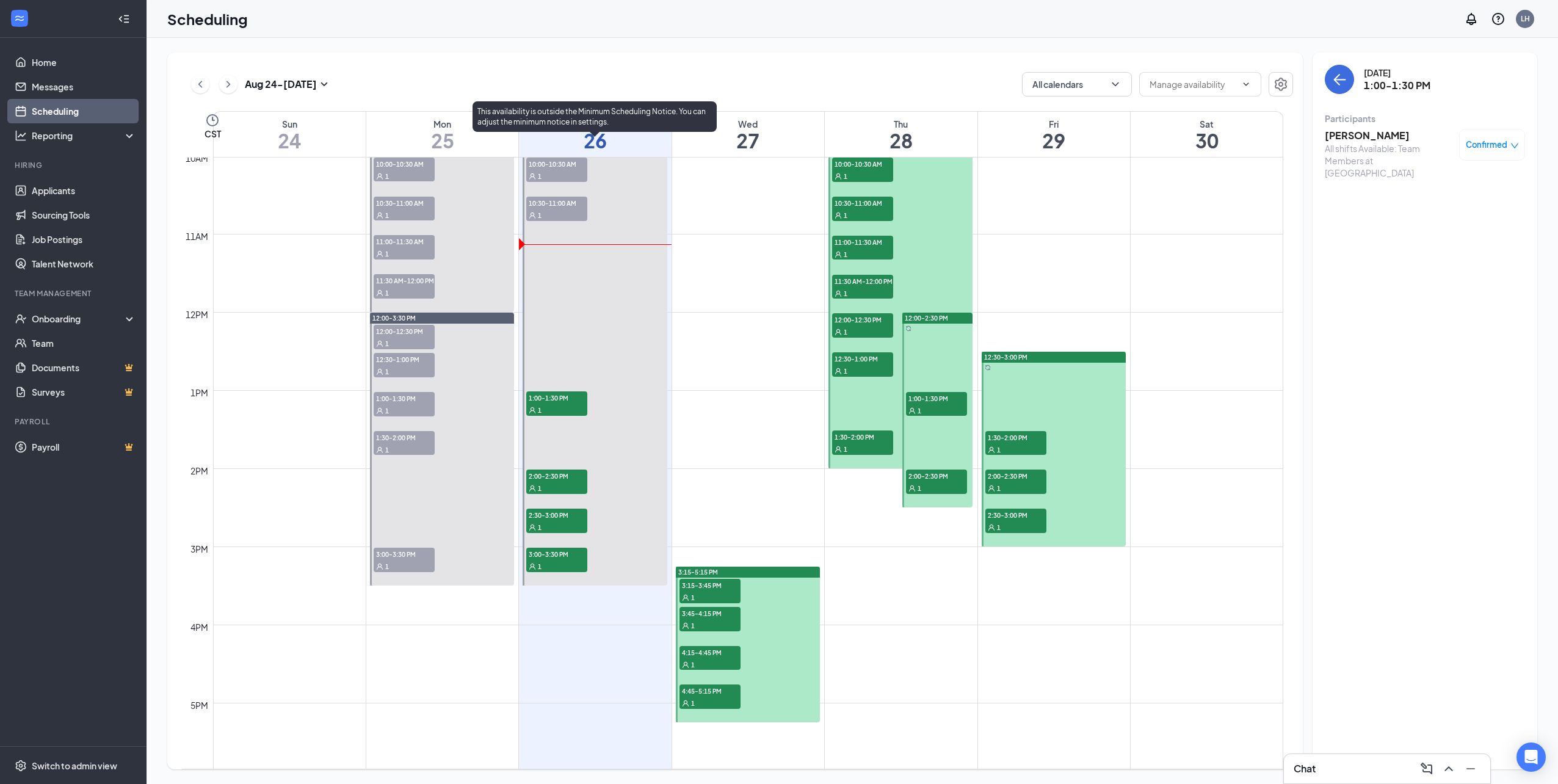
click at [568, 392] on span "1:00-1:30 PM" at bounding box center [557, 397] width 61 height 12
click at [559, 470] on span "2:00-2:30 PM" at bounding box center [557, 476] width 61 height 12
click at [555, 497] on div at bounding box center [595, 331] width 144 height 507
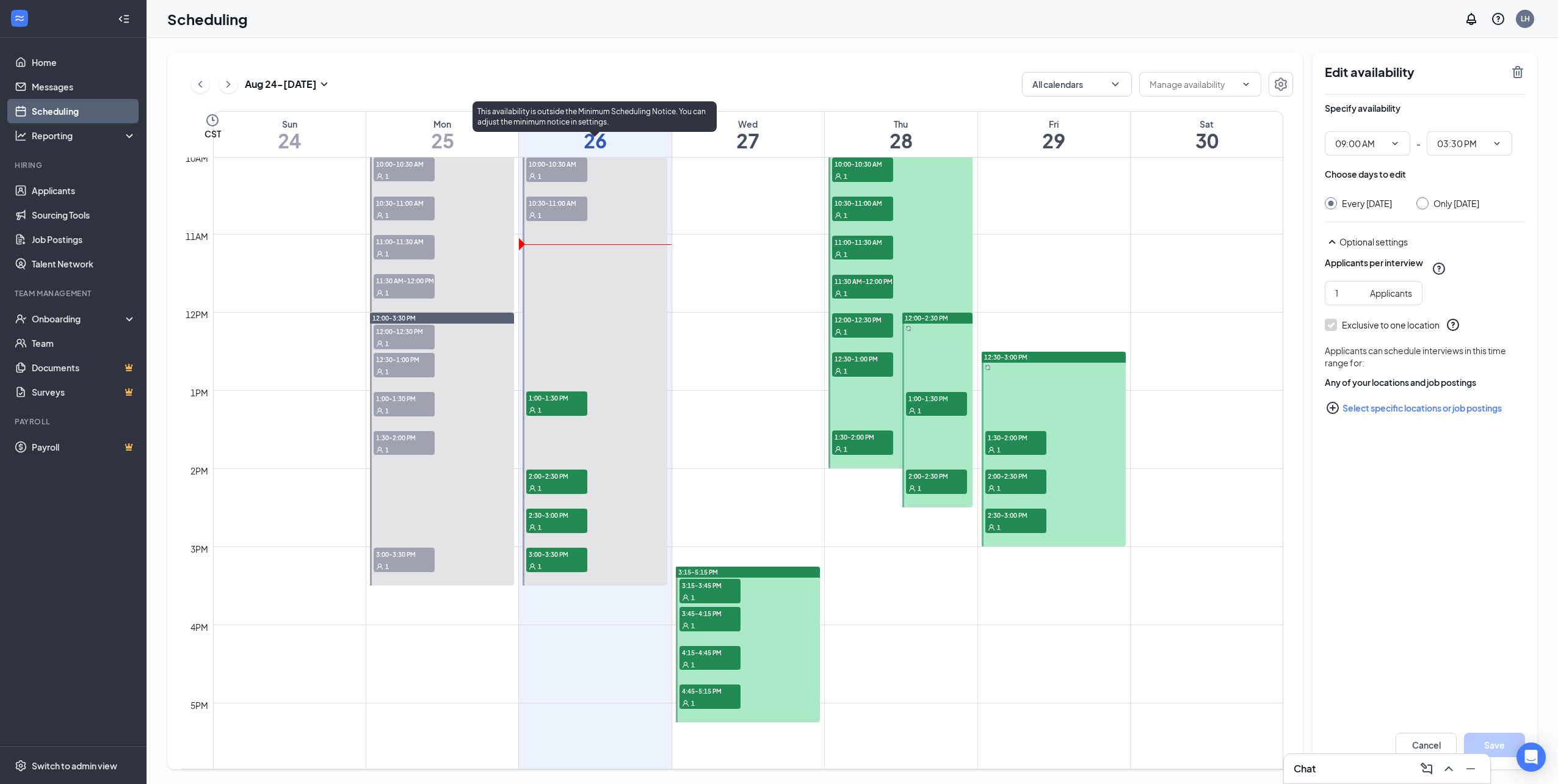
click at [541, 483] on div "1" at bounding box center [557, 488] width 61 height 12
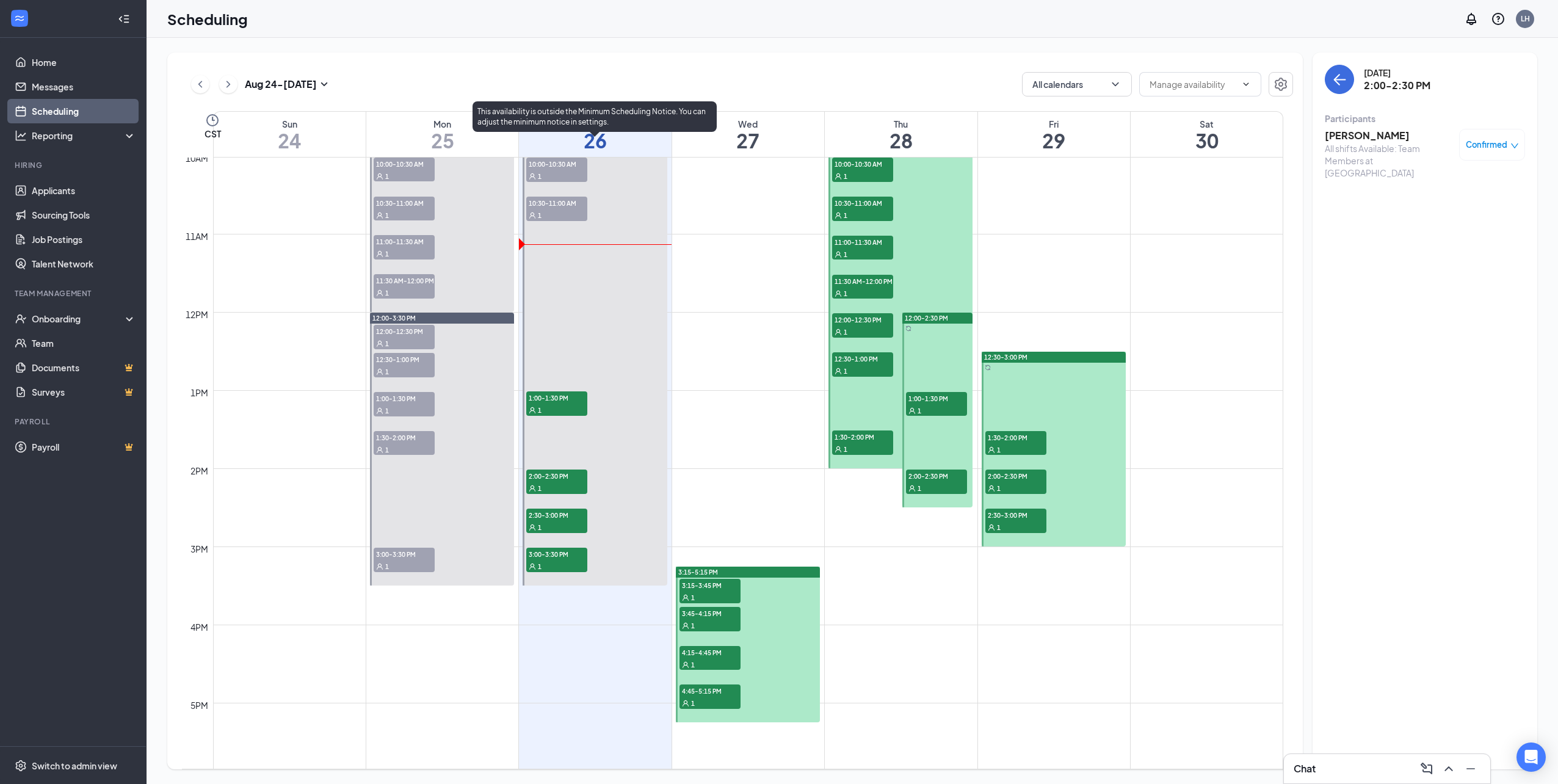
click at [540, 506] on div at bounding box center [595, 331] width 144 height 507
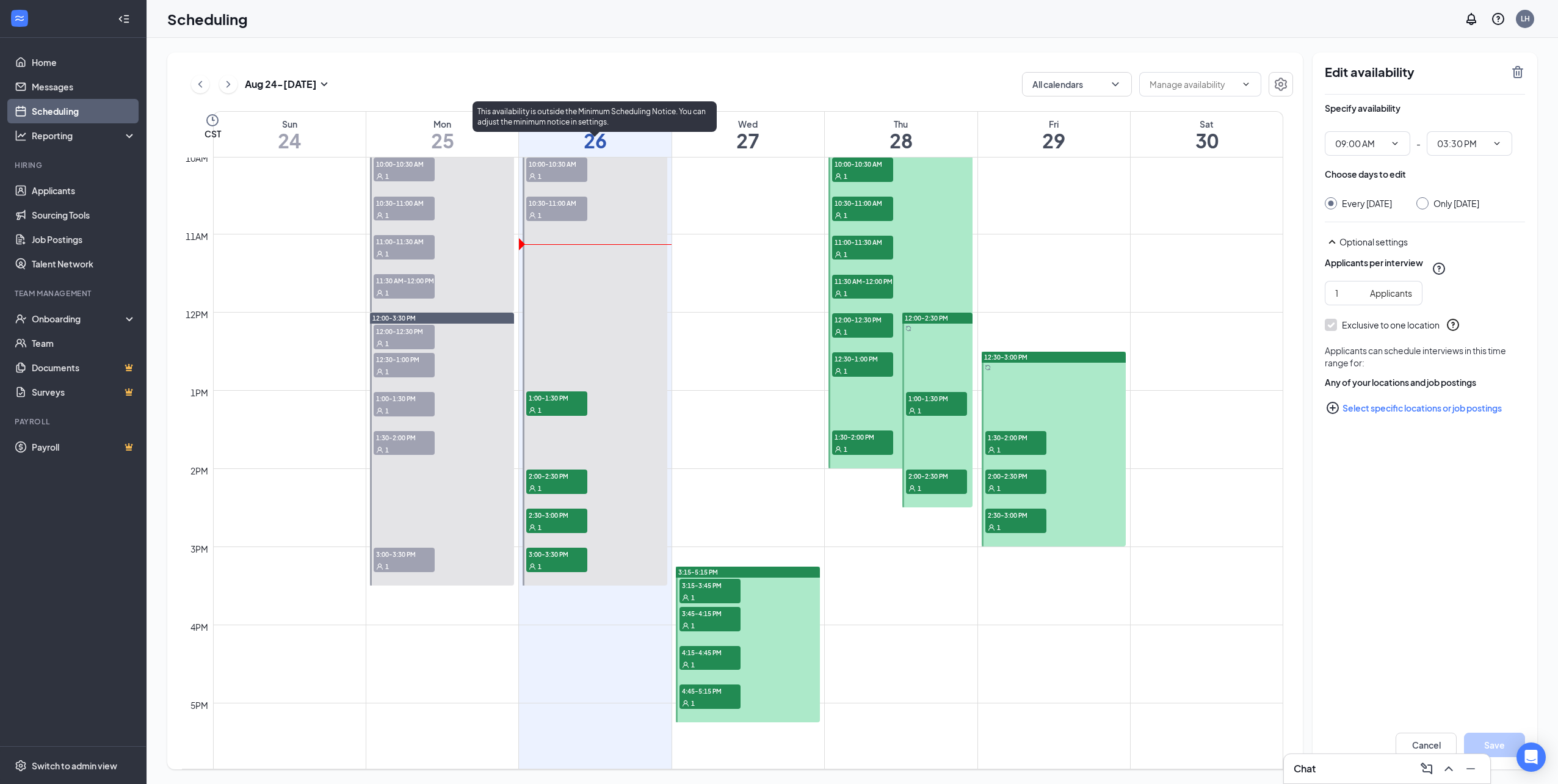
type input "09:00 AM"
type input "03:30 PM"
click at [540, 513] on span "2:30-3:00 PM" at bounding box center [557, 514] width 61 height 12
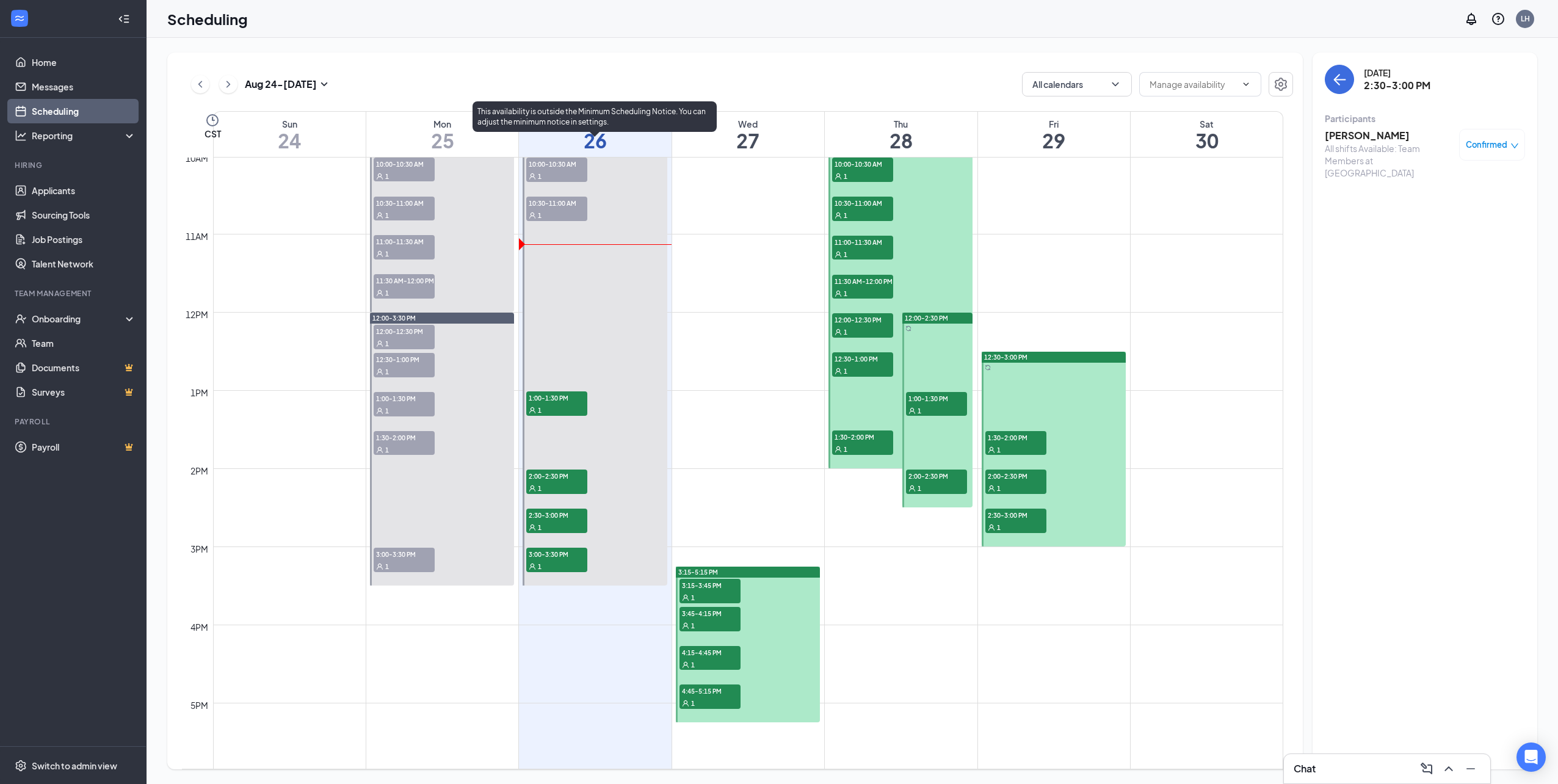
click at [554, 559] on div "1" at bounding box center [557, 566] width 61 height 12
click at [703, 591] on div "1" at bounding box center [710, 597] width 61 height 12
click at [706, 619] on div "1" at bounding box center [710, 625] width 61 height 12
click at [708, 604] on div "3:15-5:15 PM 3:15-3:45 PM 1 3:45-4:15 PM 1 4:15-4:45 PM 1 4:45-5:15 PM 1" at bounding box center [748, 644] width 144 height 156
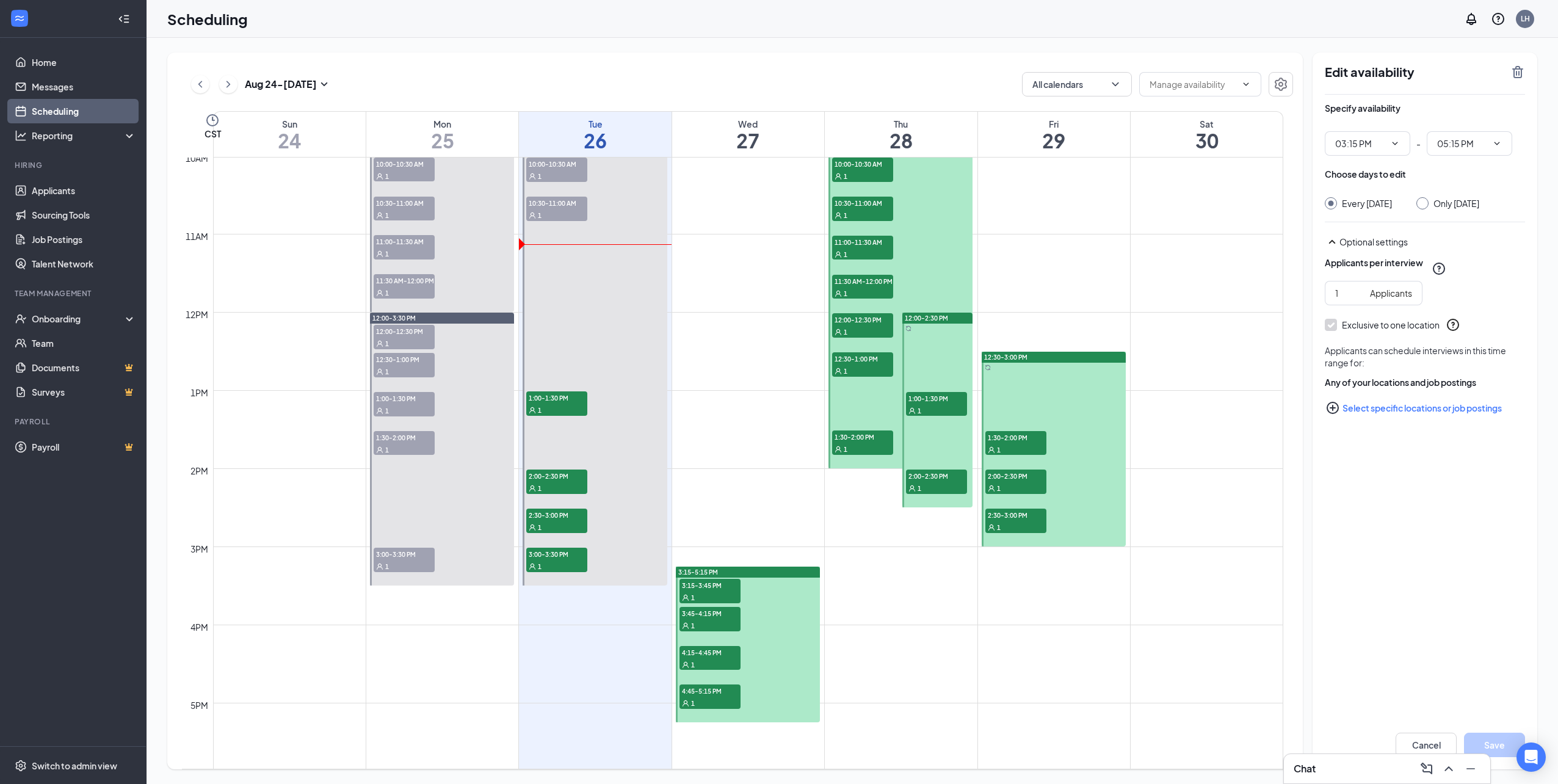
click at [715, 660] on div "1" at bounding box center [710, 664] width 61 height 12
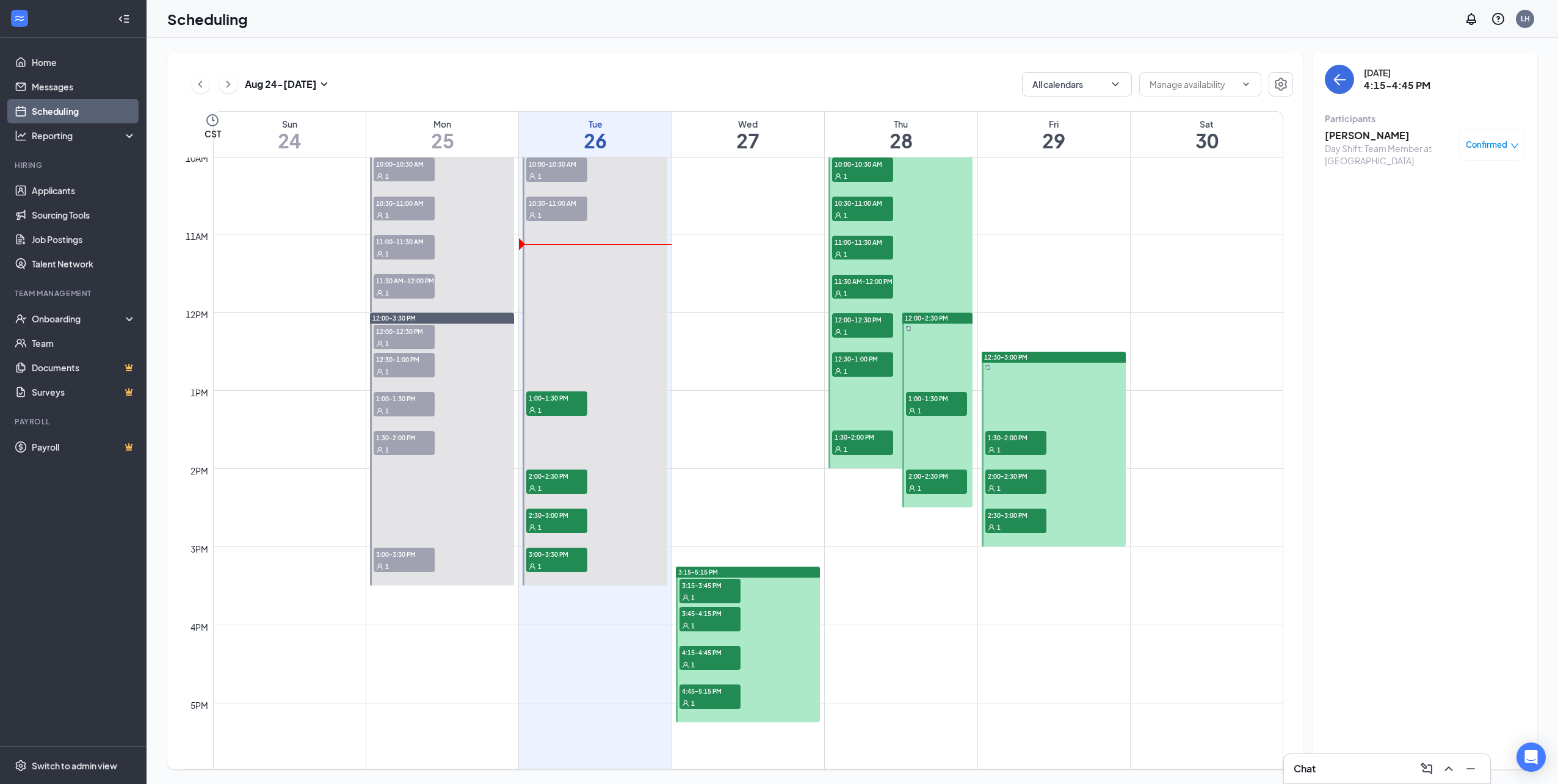
click at [708, 694] on span "4:45-5:15 PM" at bounding box center [710, 690] width 61 height 12
drag, startPoint x: 708, startPoint y: 670, endPoint x: 707, endPoint y: 656, distance: 14.0
click at [708, 664] on div "1" at bounding box center [710, 664] width 61 height 12
click at [707, 656] on span "4:15-4:45 PM" at bounding box center [710, 652] width 61 height 12
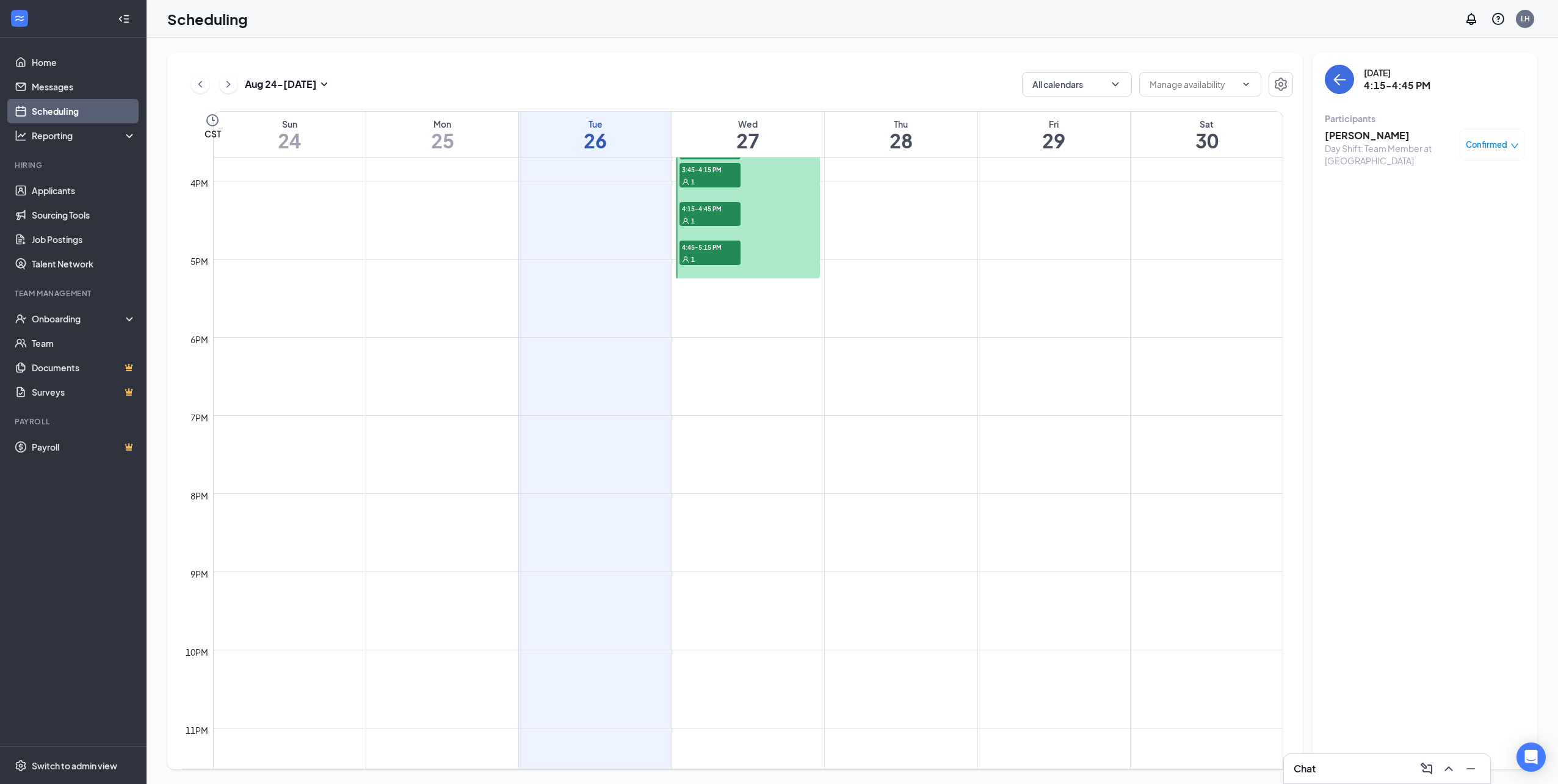
scroll to position [1264, 0]
